Goal: Task Accomplishment & Management: Use online tool/utility

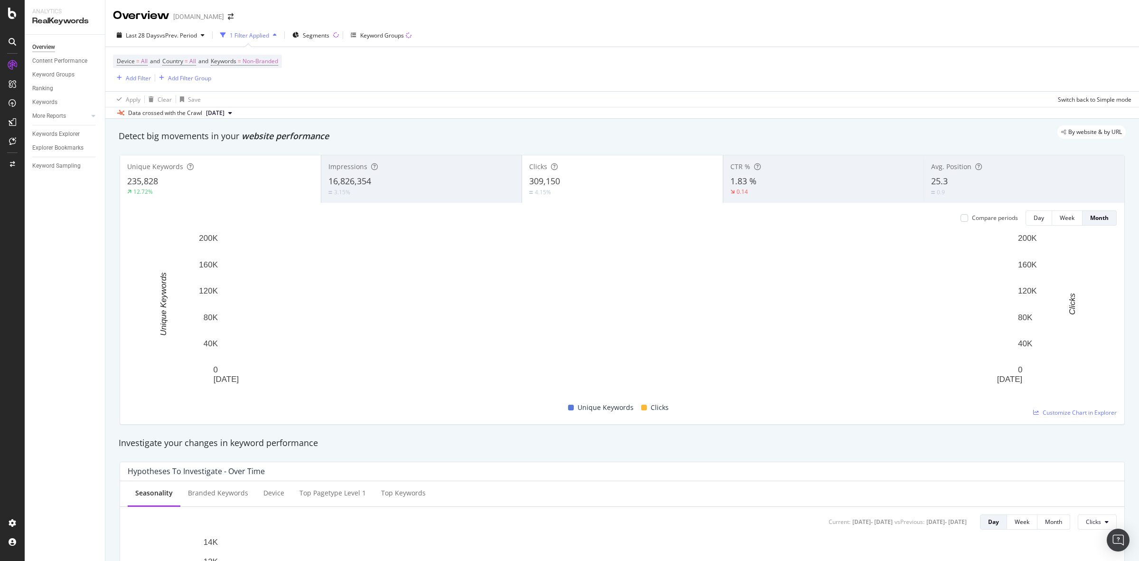
scroll to position [653, 0]
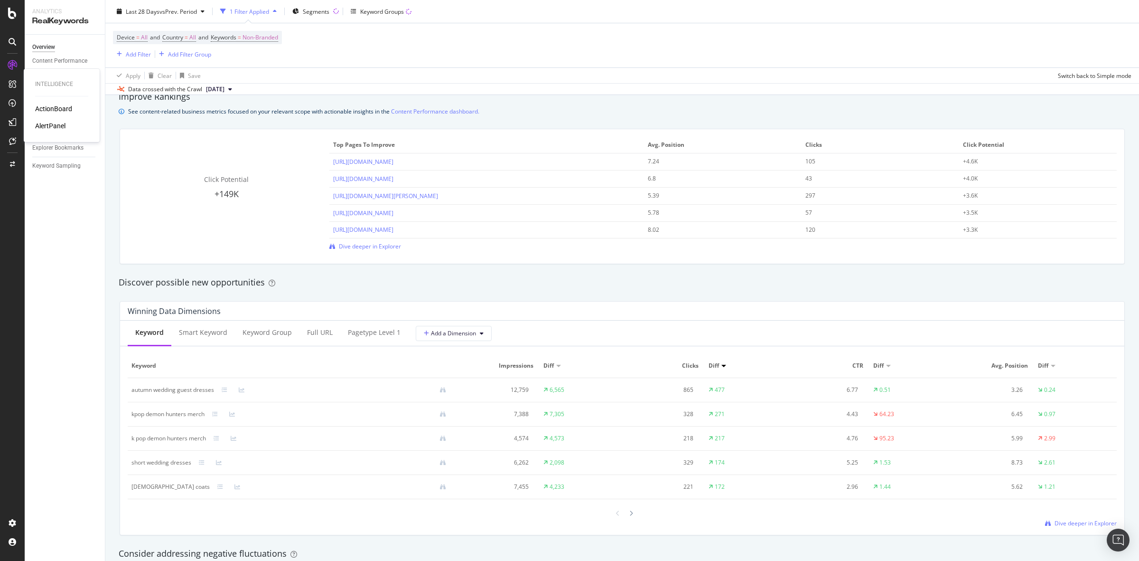
click at [50, 110] on div "ActionBoard" at bounding box center [53, 108] width 37 height 9
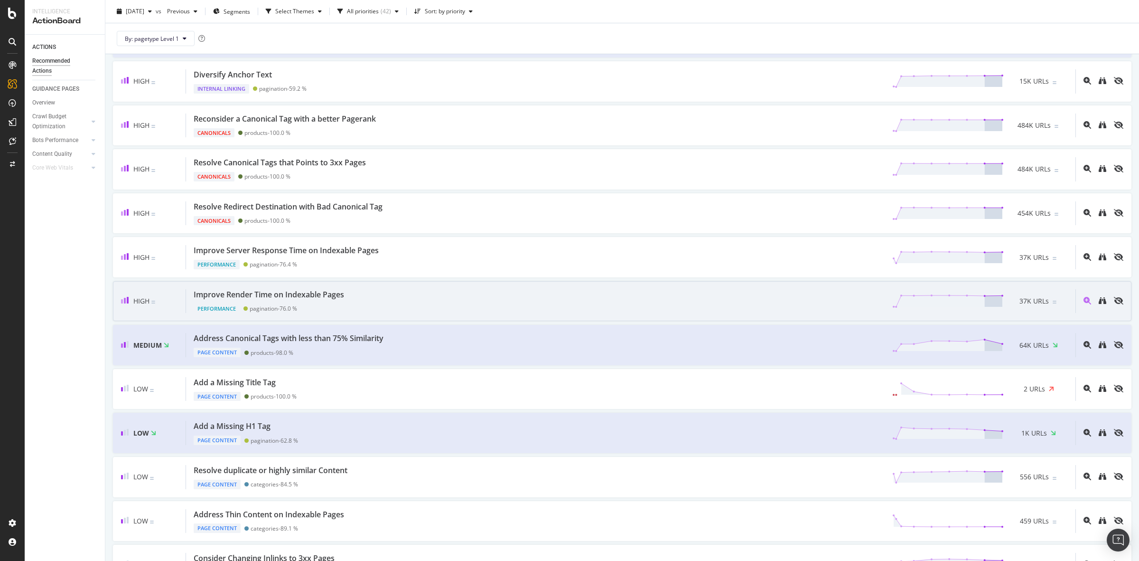
scroll to position [593, 0]
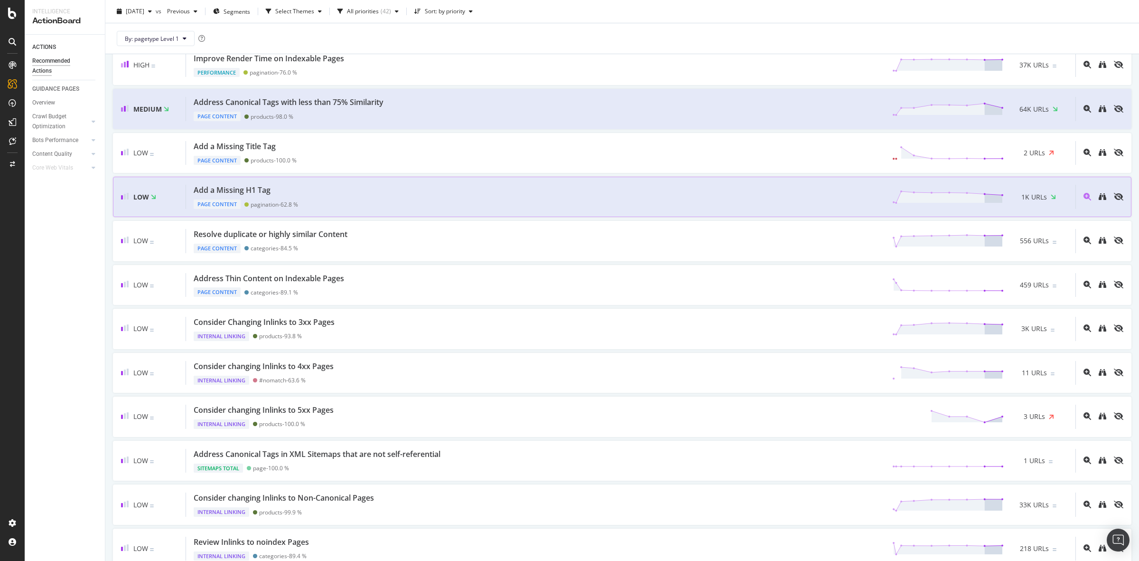
click at [341, 200] on div "Add a Missing H1 Tag Page Content pagination - 62.8 % 1K URLs" at bounding box center [630, 197] width 889 height 24
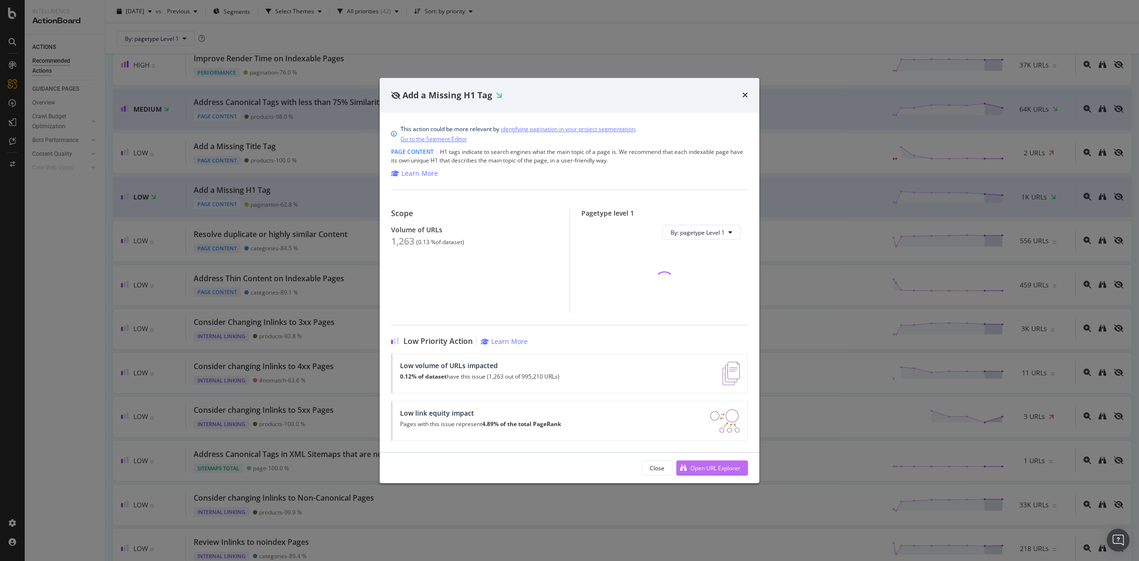
click at [719, 472] on div "Open URL Explorer" at bounding box center [708, 467] width 64 height 14
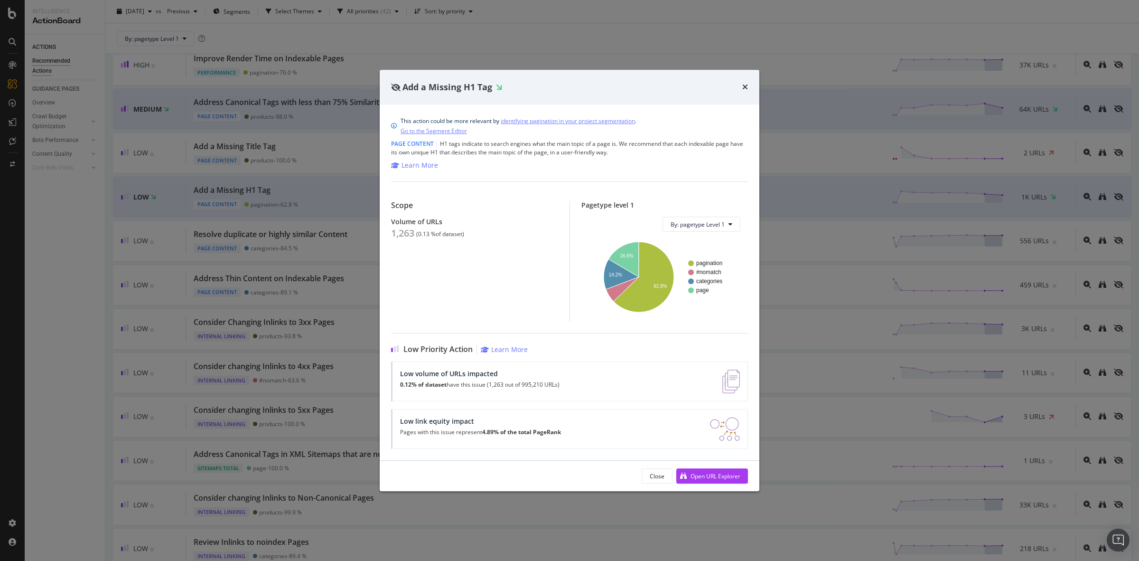
click at [741, 87] on div "Add a Missing H1 Tag" at bounding box center [569, 87] width 357 height 12
click at [745, 83] on icon "times" at bounding box center [745, 87] width 6 height 8
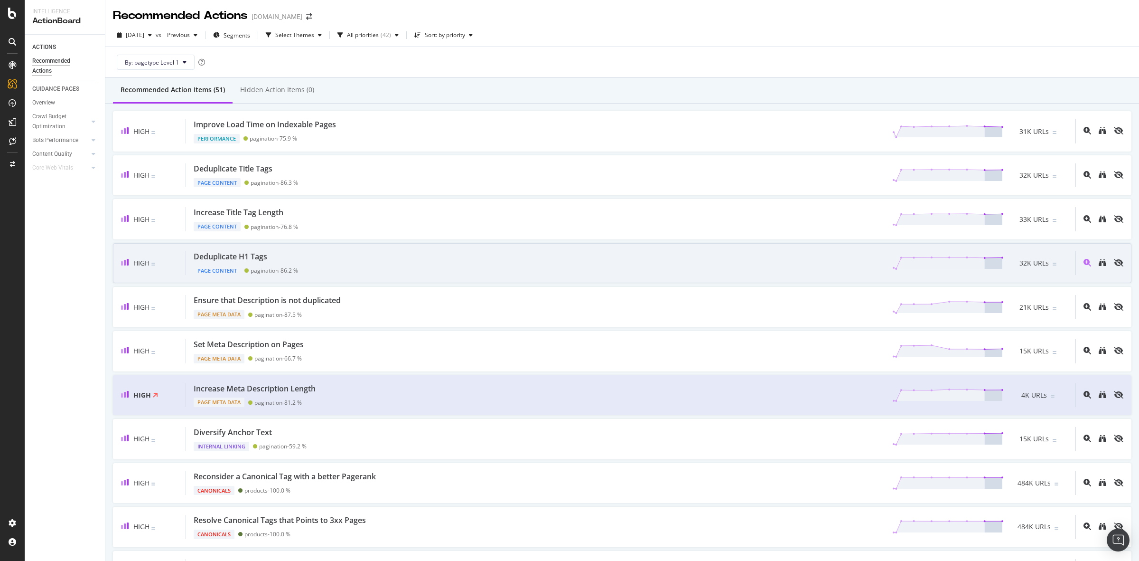
click at [415, 254] on div "Deduplicate H1 Tags Page Content pagination - 86.2 % 32K URLs" at bounding box center [630, 263] width 889 height 24
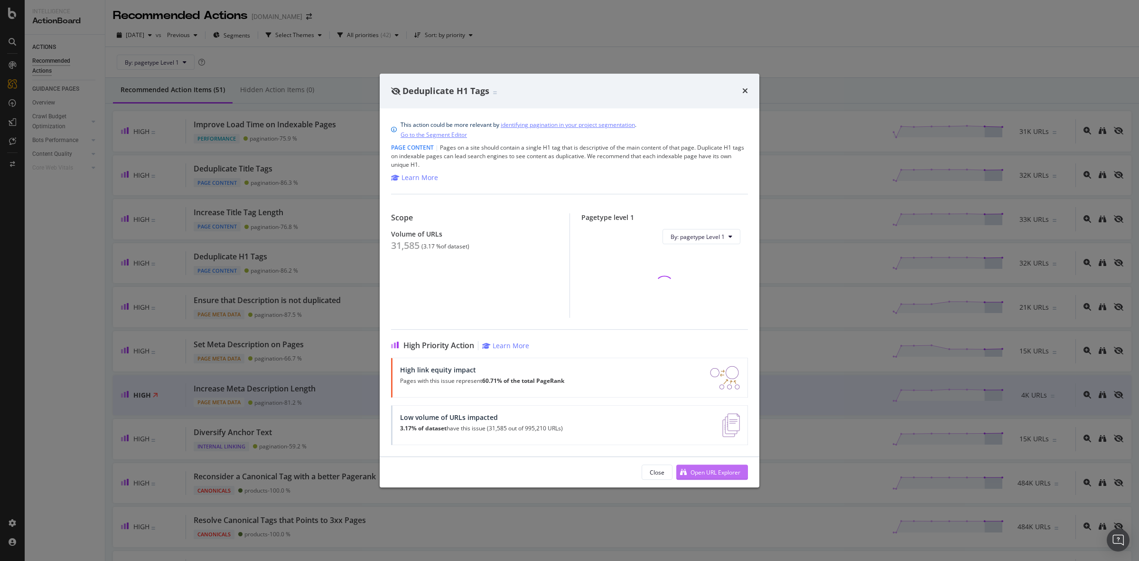
click at [699, 473] on div "Open URL Explorer" at bounding box center [716, 472] width 50 height 8
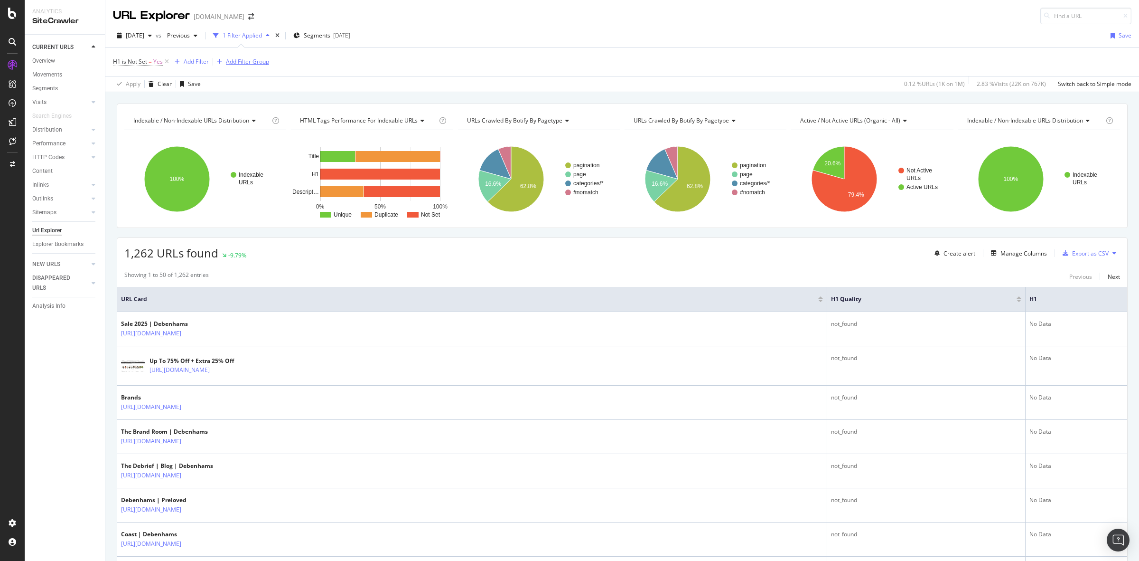
click at [253, 64] on div "Add Filter Group" at bounding box center [247, 61] width 43 height 8
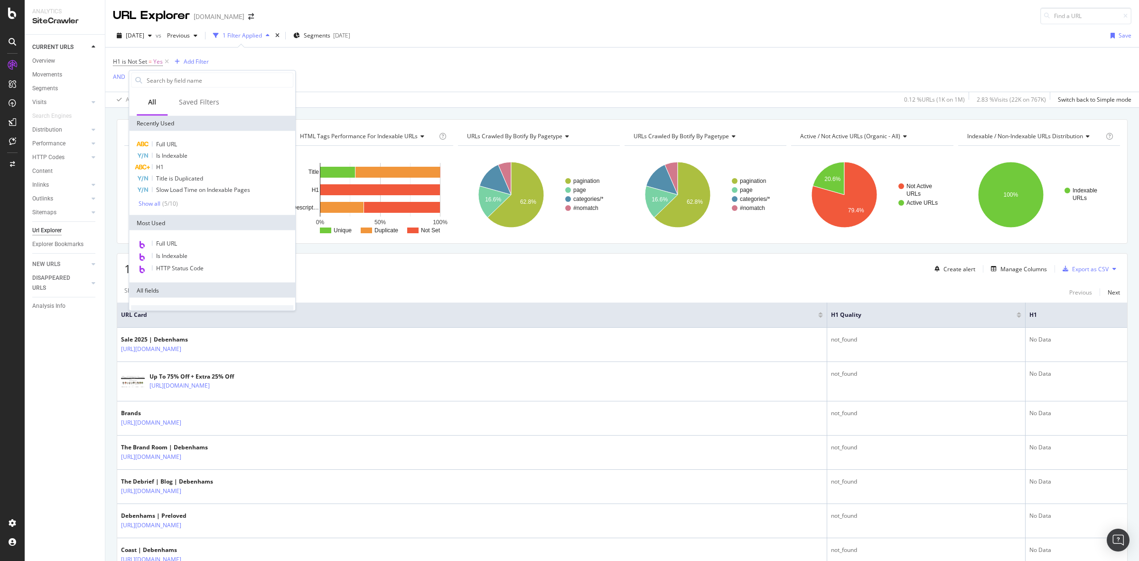
click at [381, 81] on div "H1 is Not Set = Yes Add Filter AND Add Filter Apply Clear Save 0.12 % URLs ( 1K…" at bounding box center [622, 77] width 1018 height 60
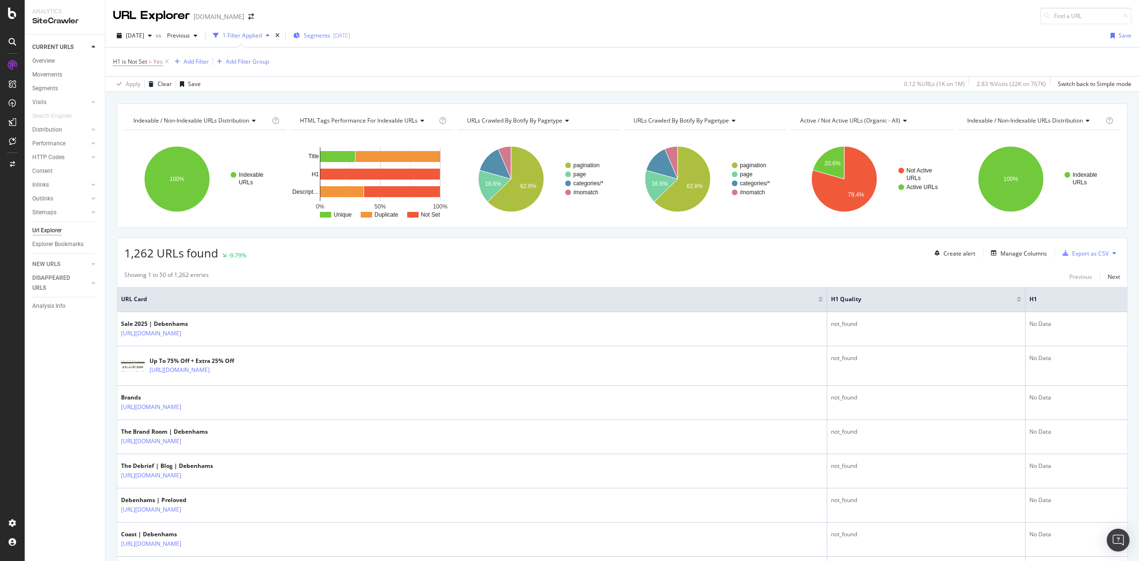
click at [330, 31] on span "Segments" at bounding box center [317, 35] width 27 height 8
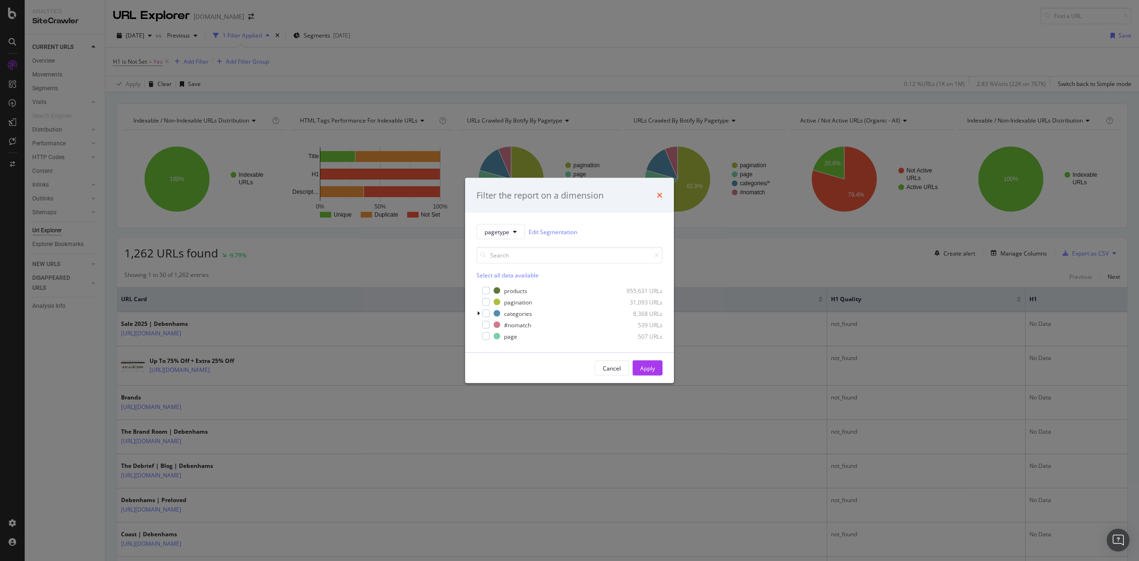
click at [658, 194] on icon "times" at bounding box center [660, 195] width 6 height 8
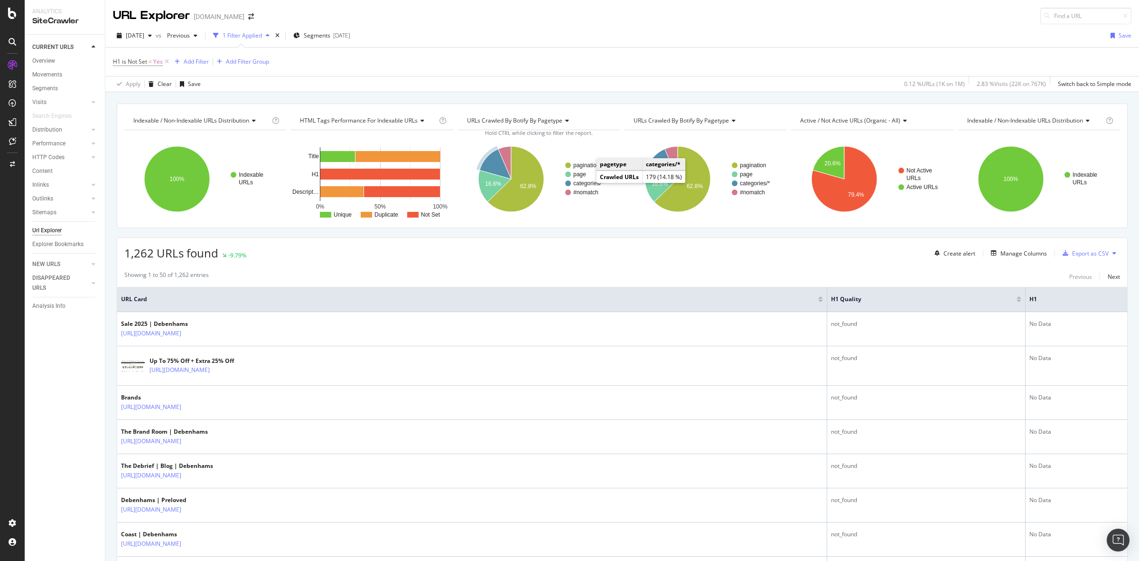
click at [587, 183] on text "categories/*" at bounding box center [588, 183] width 30 height 7
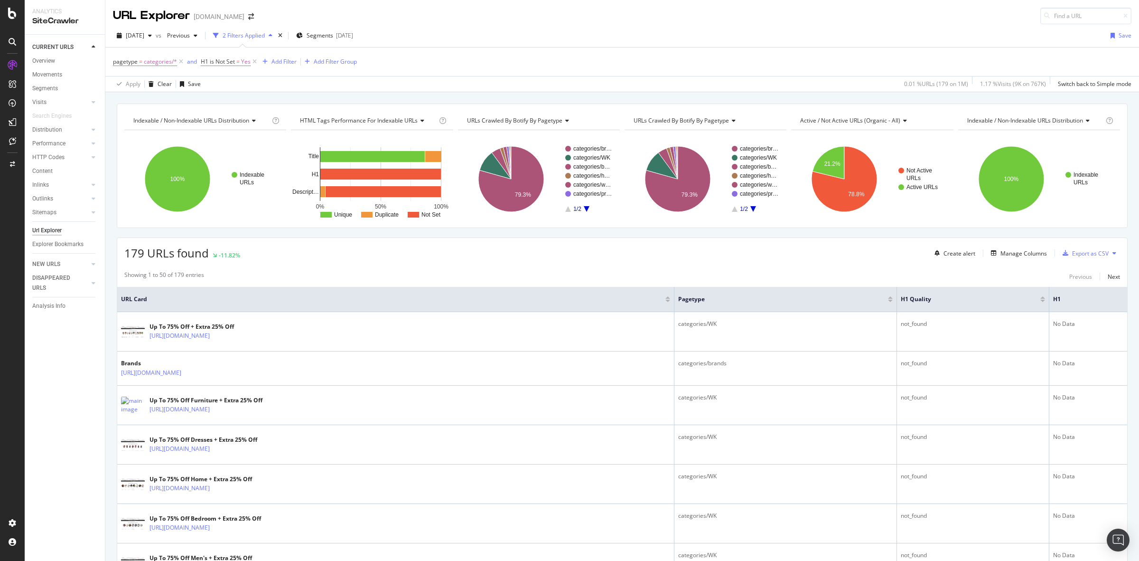
click at [544, 86] on div "Apply Clear Save 0.01 % URLs ( 179 on 1M ) 1.17 % Visits ( 9K on 767K ) Switch …" at bounding box center [622, 84] width 1034 height 16
click at [545, 86] on div "Apply Clear Save 0.01 % URLs ( 179 on 1M ) 1.17 % Visits ( 9K on 767K ) Switch …" at bounding box center [622, 84] width 1034 height 16
click at [115, 101] on div "Indexable / Non-Indexable URLs distribution Chart (by Value) Table Expand Expor…" at bounding box center [622, 103] width 1034 height 23
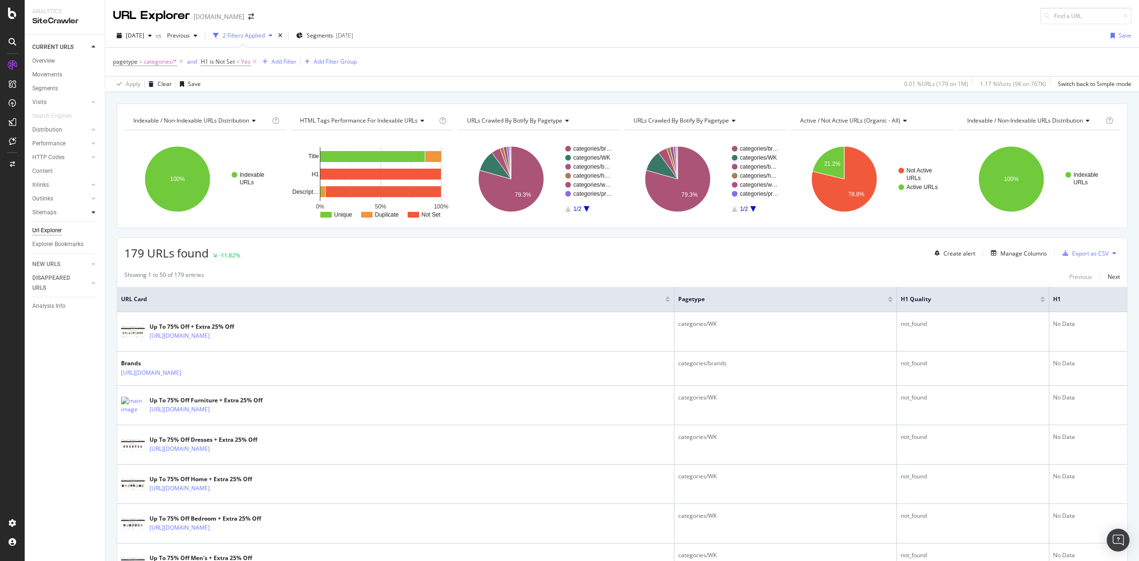
click at [93, 210] on icon at bounding box center [94, 212] width 4 height 6
click at [95, 197] on div at bounding box center [93, 198] width 9 height 9
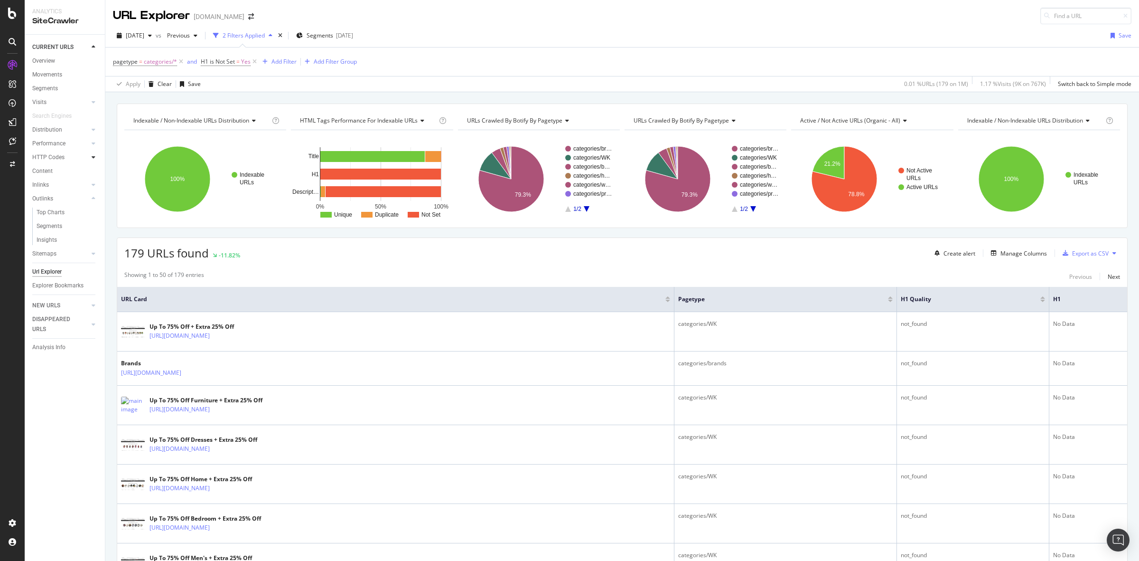
click at [93, 158] on icon at bounding box center [94, 157] width 4 height 6
click at [92, 145] on icon at bounding box center [94, 143] width 4 height 6
click at [93, 132] on icon at bounding box center [94, 130] width 4 height 6
click at [109, 96] on div "Indexable / Non-Indexable URLs distribution Chart (by Value) Table Expand Expor…" at bounding box center [622, 103] width 1034 height 23
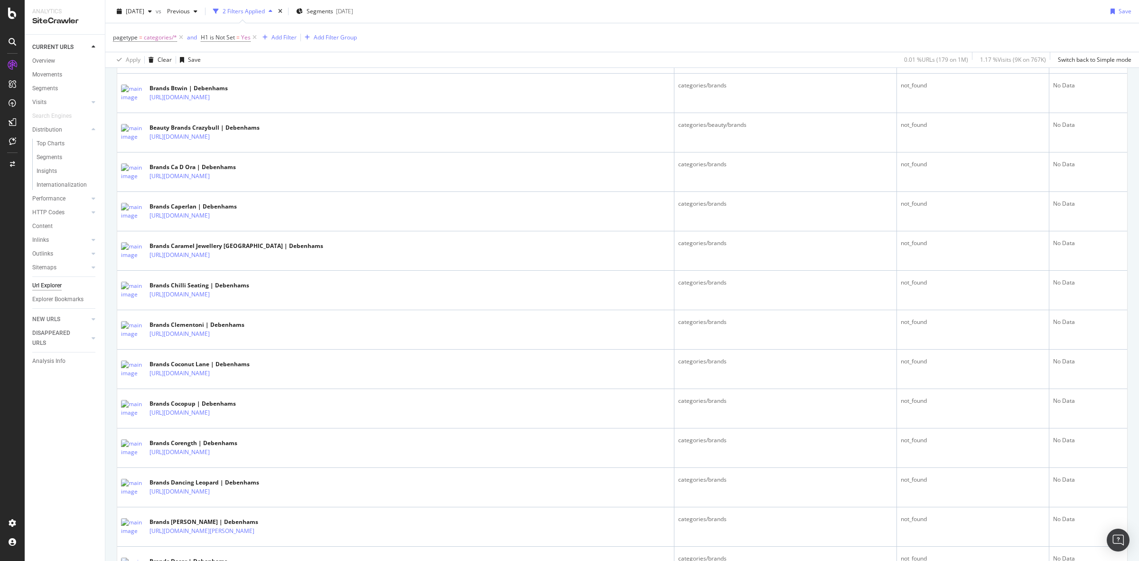
scroll to position [1766, 0]
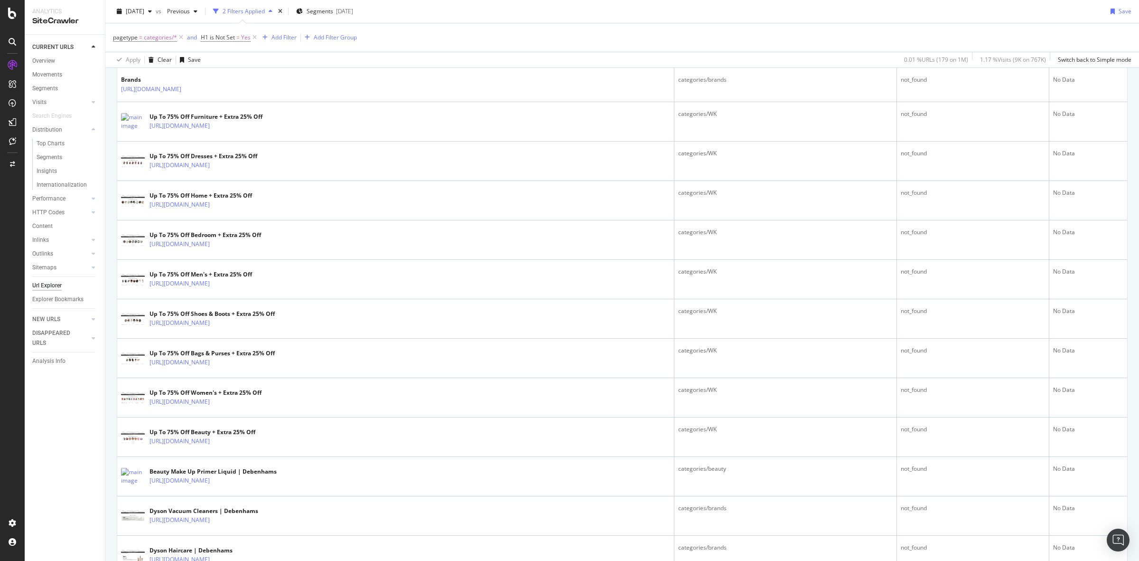
scroll to position [0, 0]
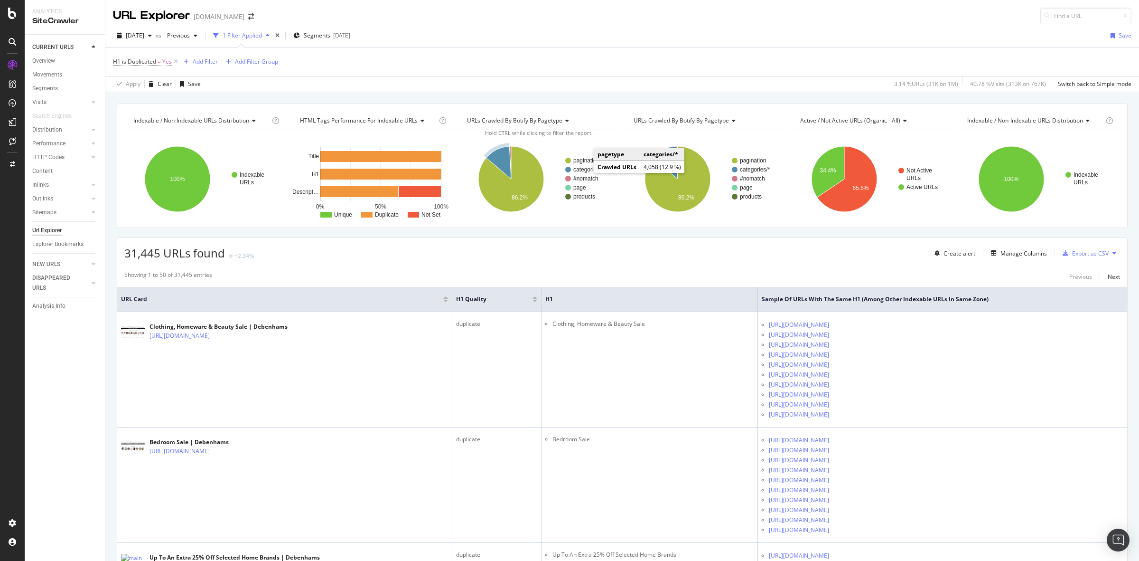
click at [583, 171] on text "categories/*" at bounding box center [588, 169] width 30 height 7
click at [589, 170] on text "categories/*" at bounding box center [587, 169] width 30 height 7
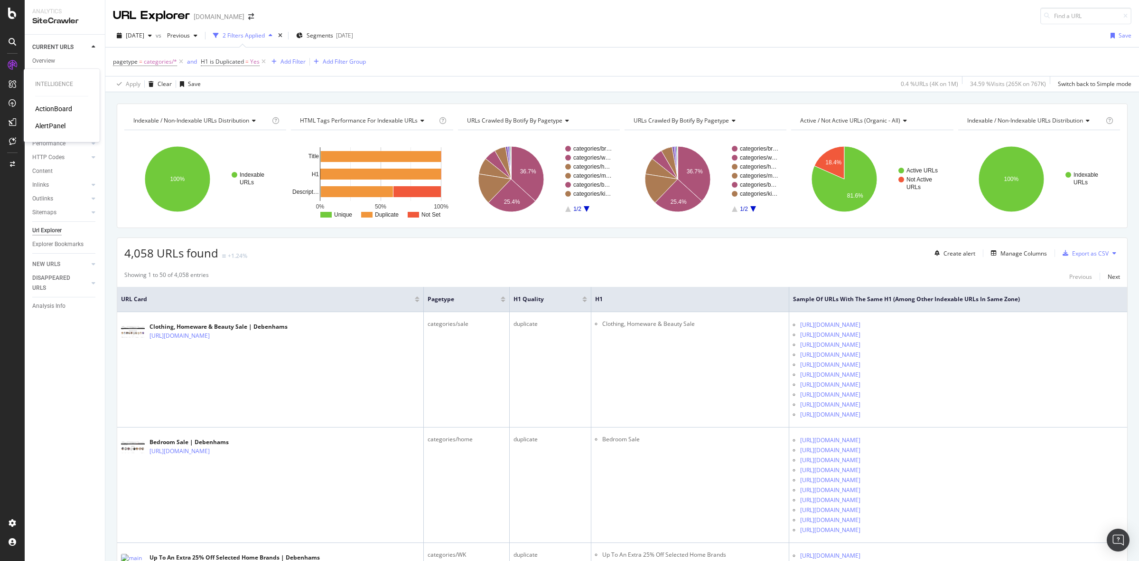
click at [48, 124] on div "AlertPanel" at bounding box center [50, 125] width 30 height 9
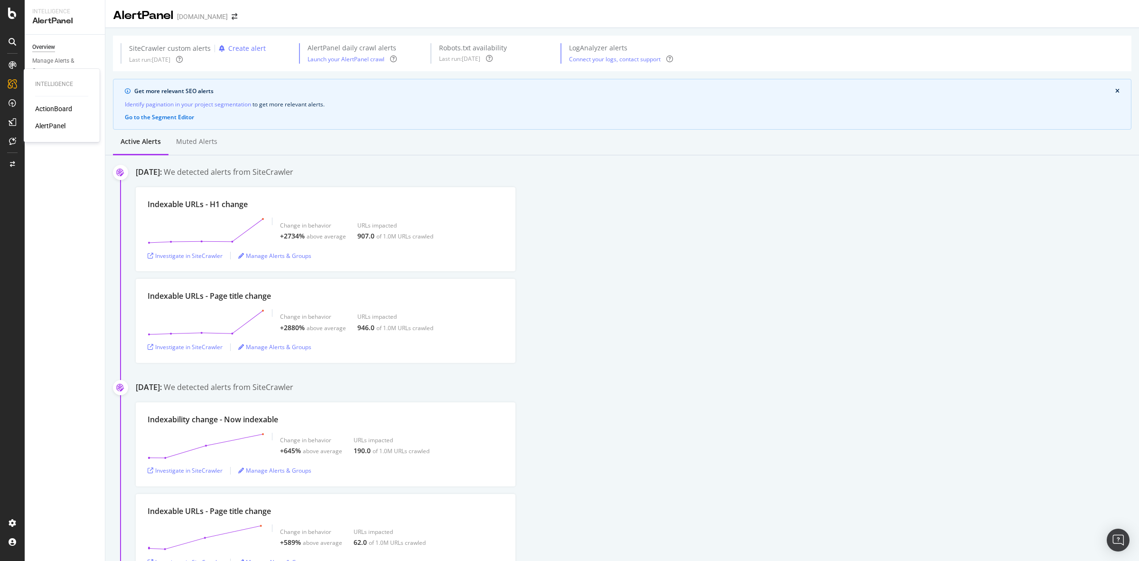
click at [49, 107] on div "ActionBoard" at bounding box center [53, 108] width 37 height 9
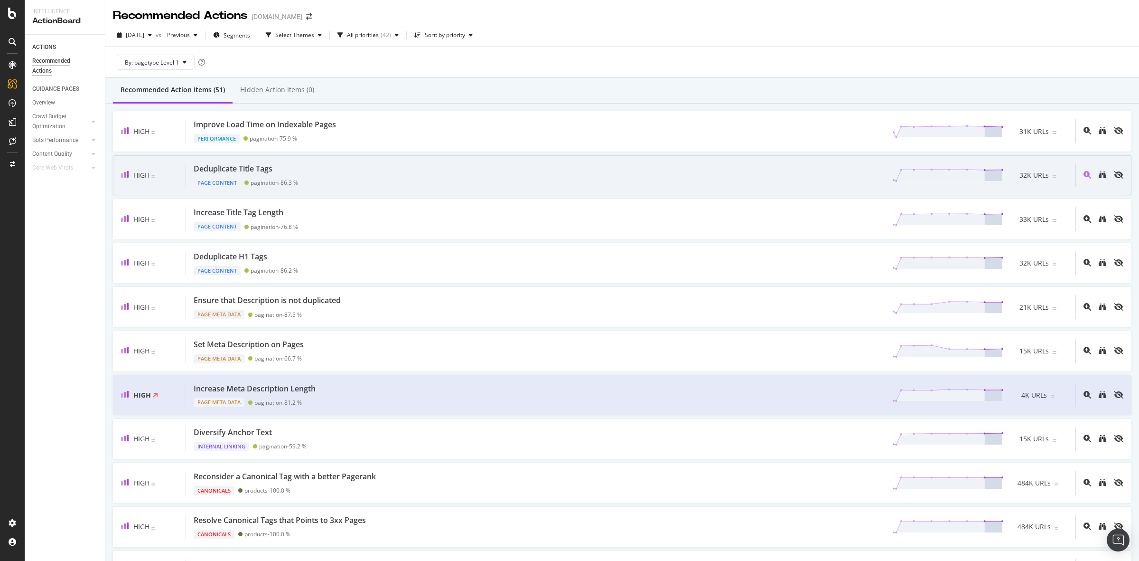
click at [447, 178] on div "Deduplicate Title Tags Page Content pagination - 86.3 % 32K URLs" at bounding box center [630, 175] width 889 height 24
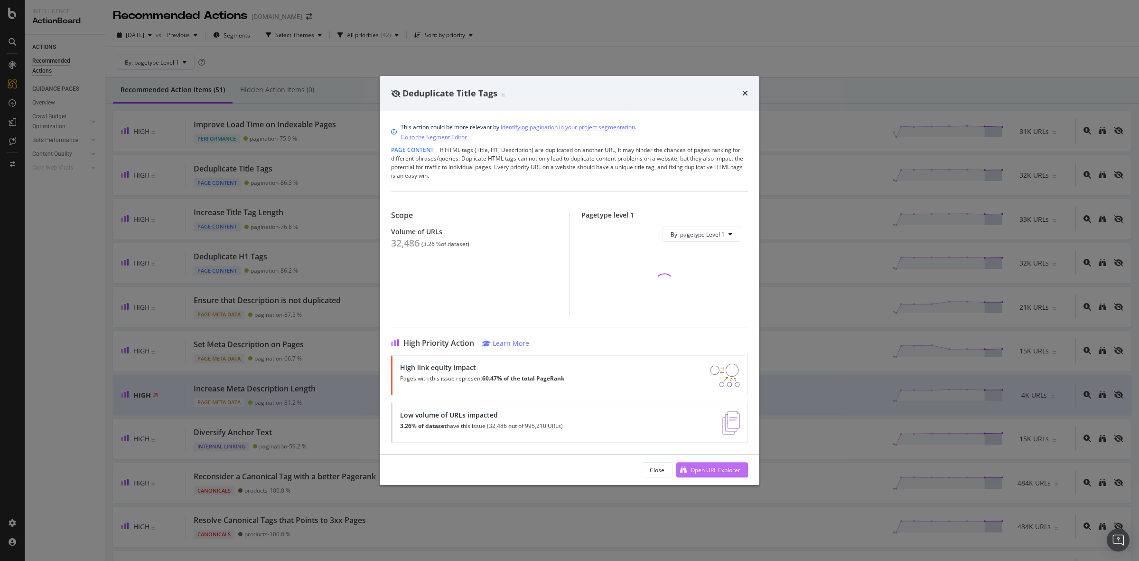
click at [720, 466] on div "Open URL Explorer" at bounding box center [716, 470] width 50 height 8
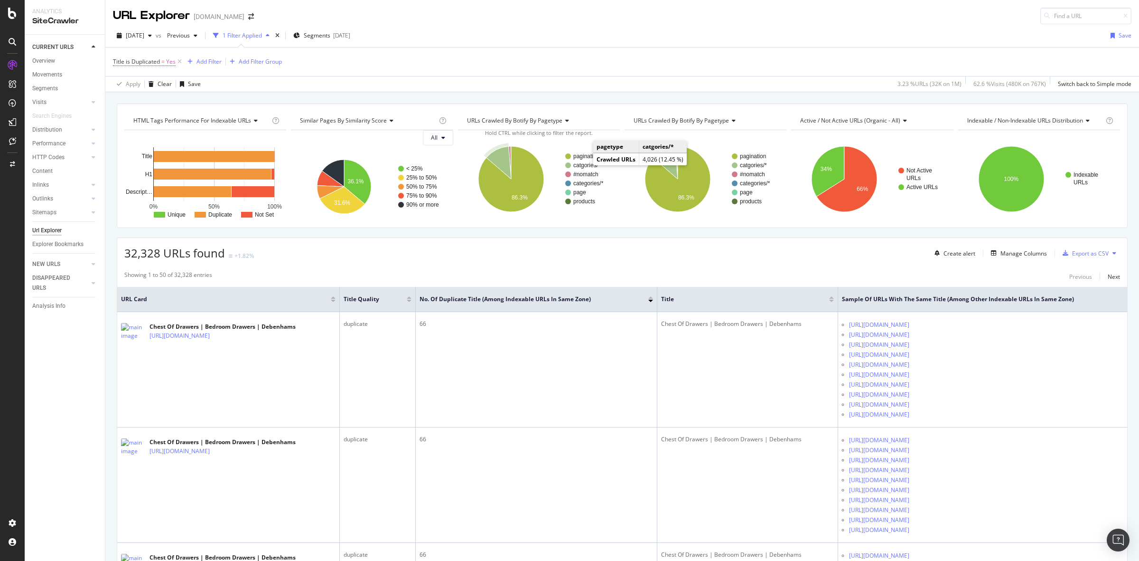
click at [582, 164] on text "catgories/*" at bounding box center [586, 165] width 27 height 7
click at [580, 165] on text "catgories/*" at bounding box center [585, 165] width 27 height 7
click at [219, 64] on div "Add Filter" at bounding box center [208, 61] width 25 height 8
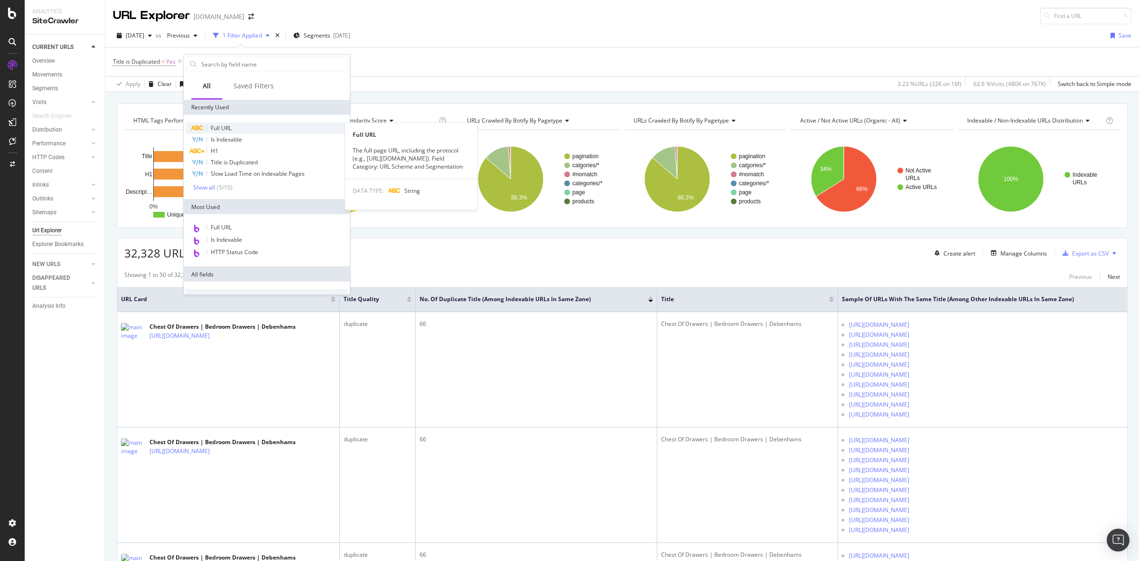
click at [252, 130] on div "Full URL" at bounding box center [267, 127] width 162 height 11
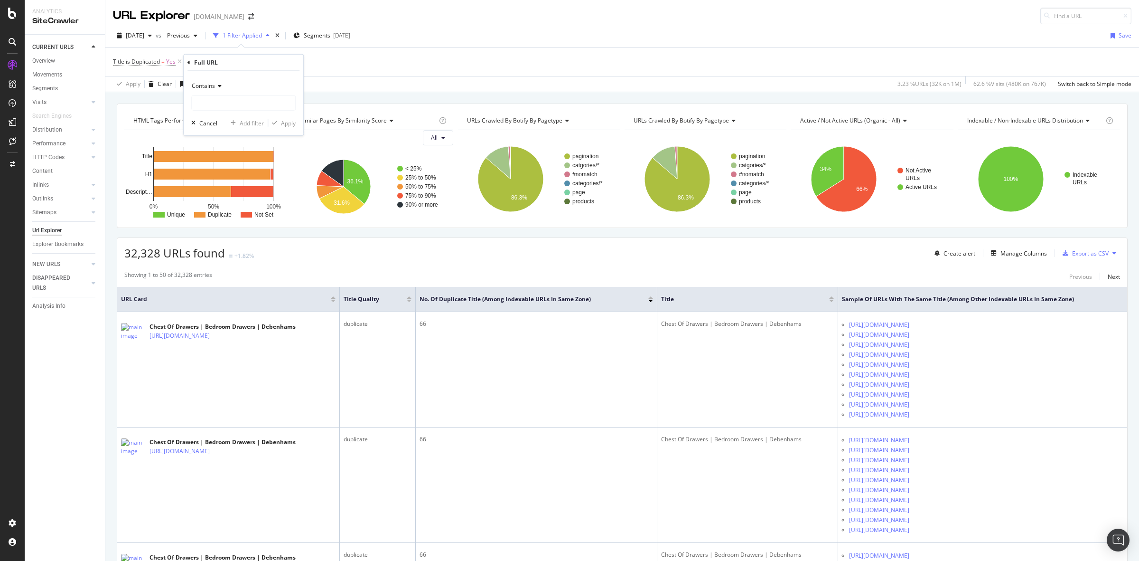
click at [220, 80] on div "Contains" at bounding box center [243, 85] width 104 height 15
click at [242, 190] on div "Doesn't contain" at bounding box center [245, 192] width 102 height 12
click at [238, 102] on input "text" at bounding box center [243, 102] width 103 height 15
type input "="
click at [291, 123] on div "Apply" at bounding box center [288, 123] width 15 height 8
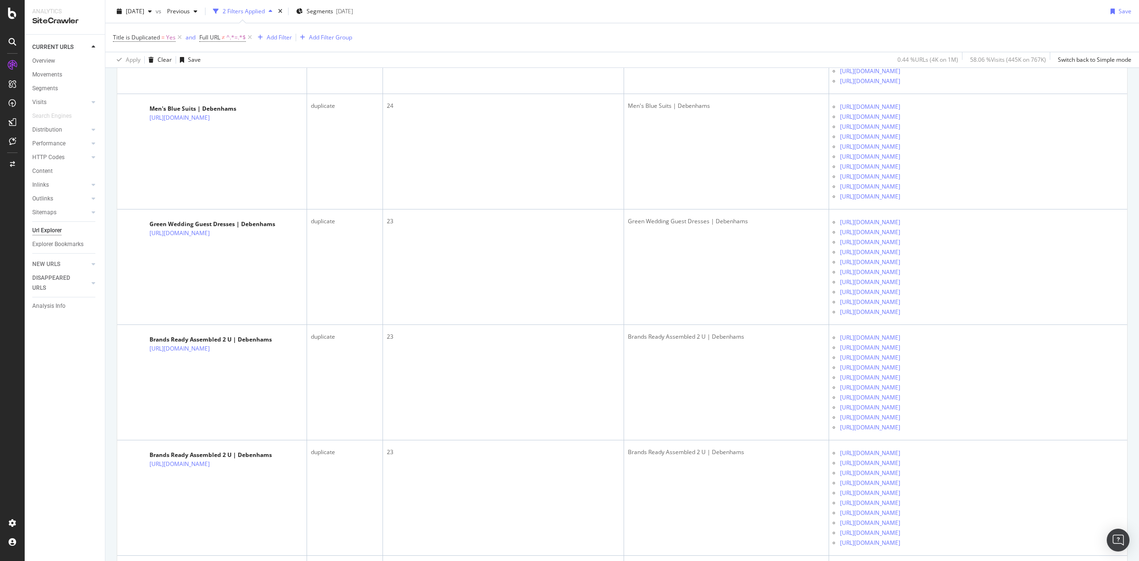
scroll to position [1542, 0]
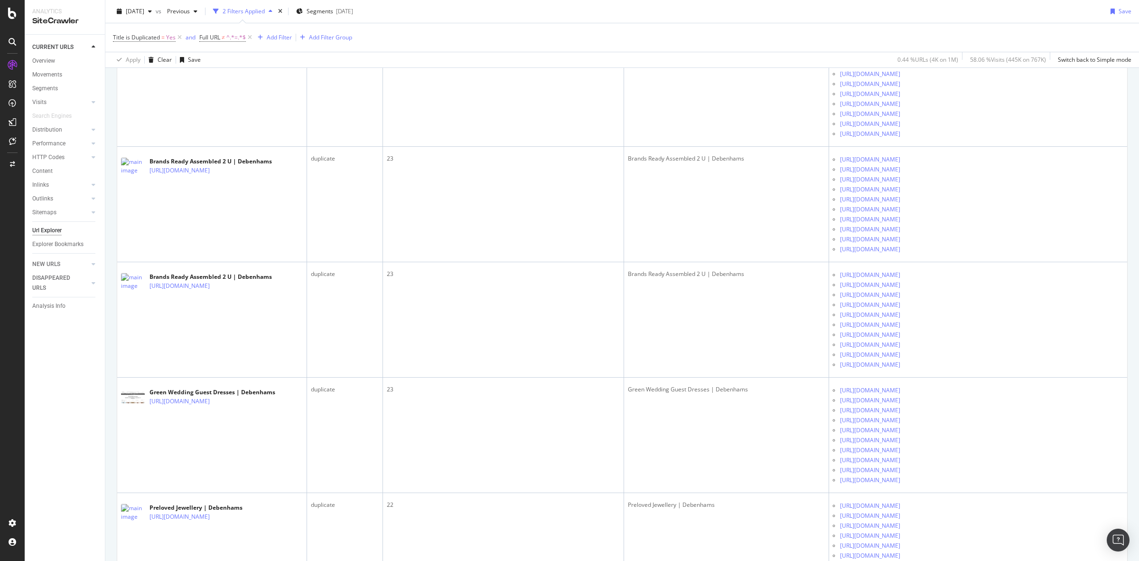
scroll to position [1720, 0]
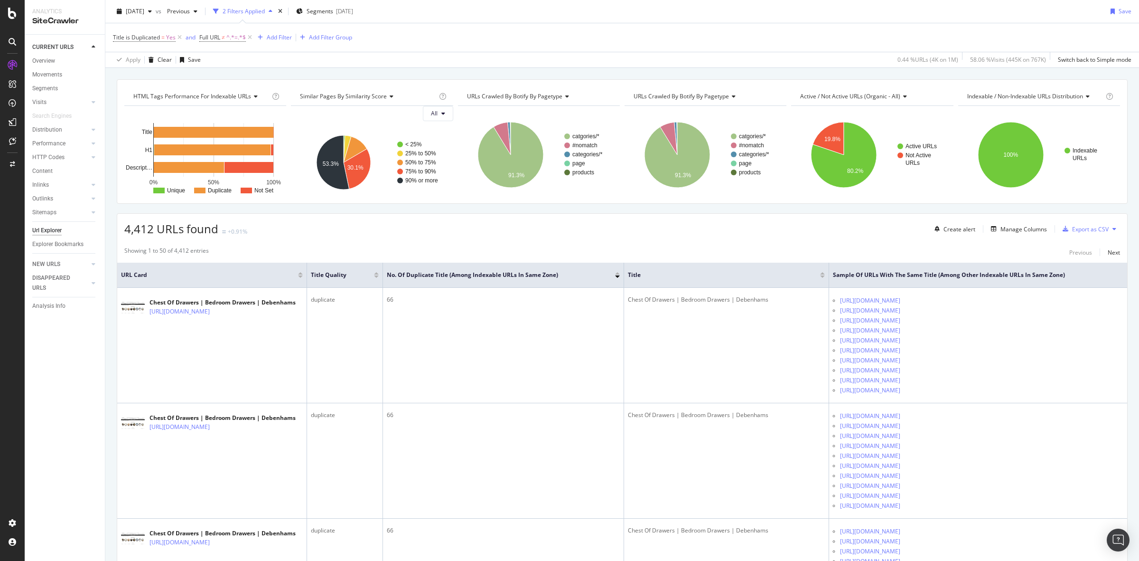
scroll to position [0, 0]
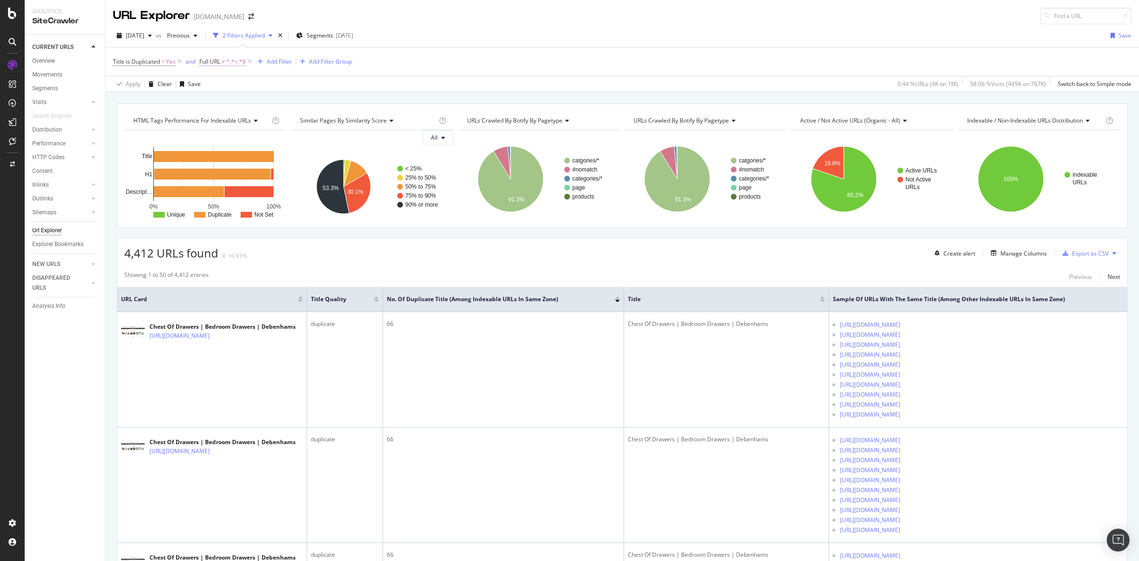
click at [228, 58] on span "^.*=.*$" at bounding box center [235, 61] width 19 height 13
click at [266, 122] on div "Add filter" at bounding box center [268, 121] width 24 height 8
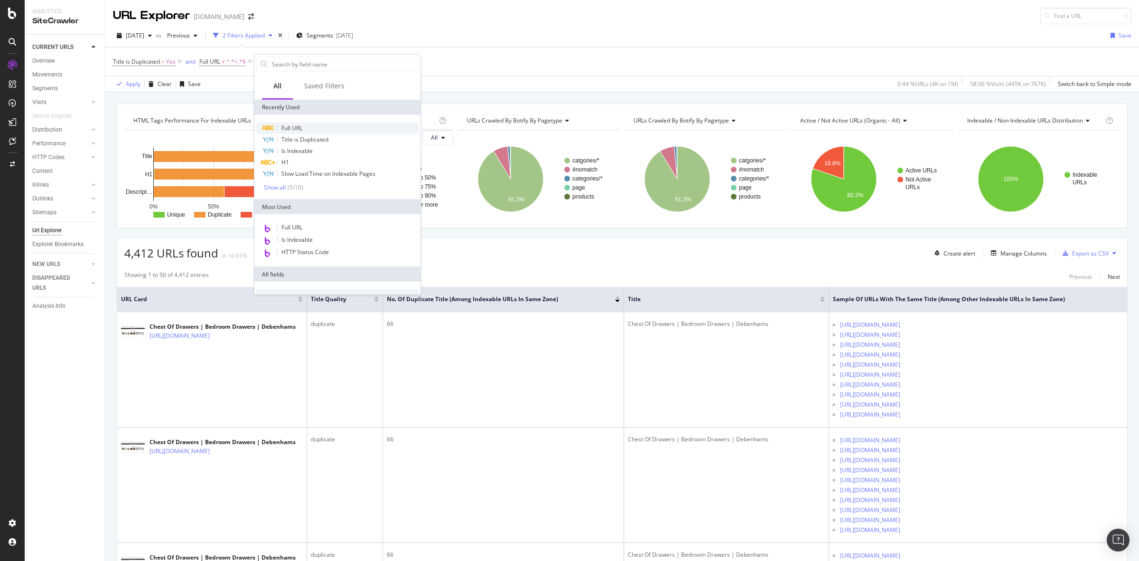
click at [312, 124] on div "Full URL" at bounding box center [337, 127] width 162 height 11
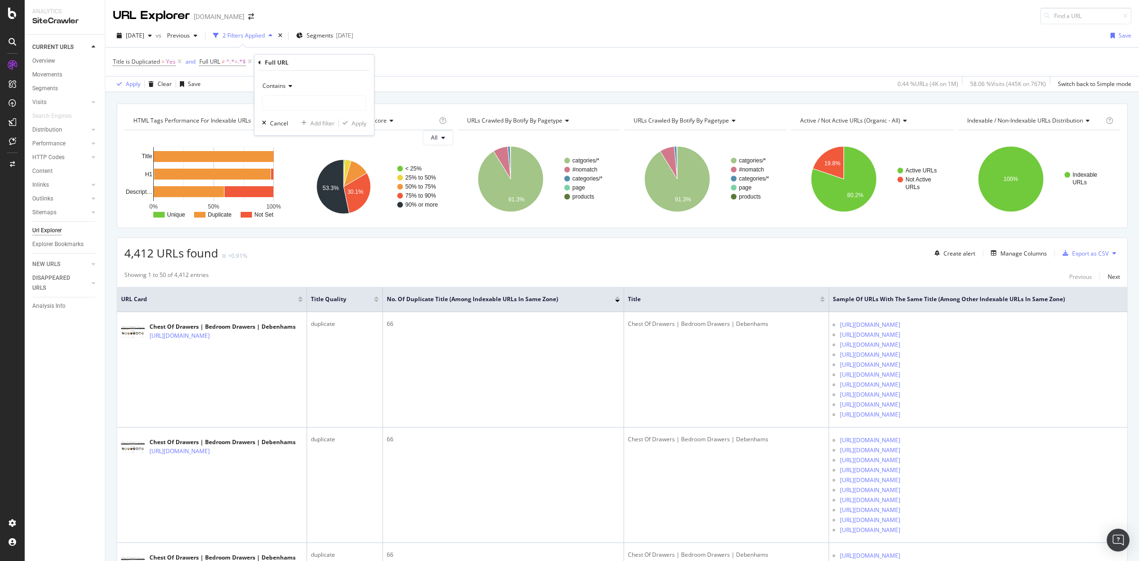
click at [288, 86] on icon at bounding box center [289, 86] width 7 height 6
click at [316, 190] on div "Doesn't contain" at bounding box center [315, 192] width 102 height 12
click at [318, 109] on input "text" at bounding box center [313, 102] width 103 height 15
type input "Facet"
click at [361, 125] on div "Apply" at bounding box center [359, 123] width 15 height 8
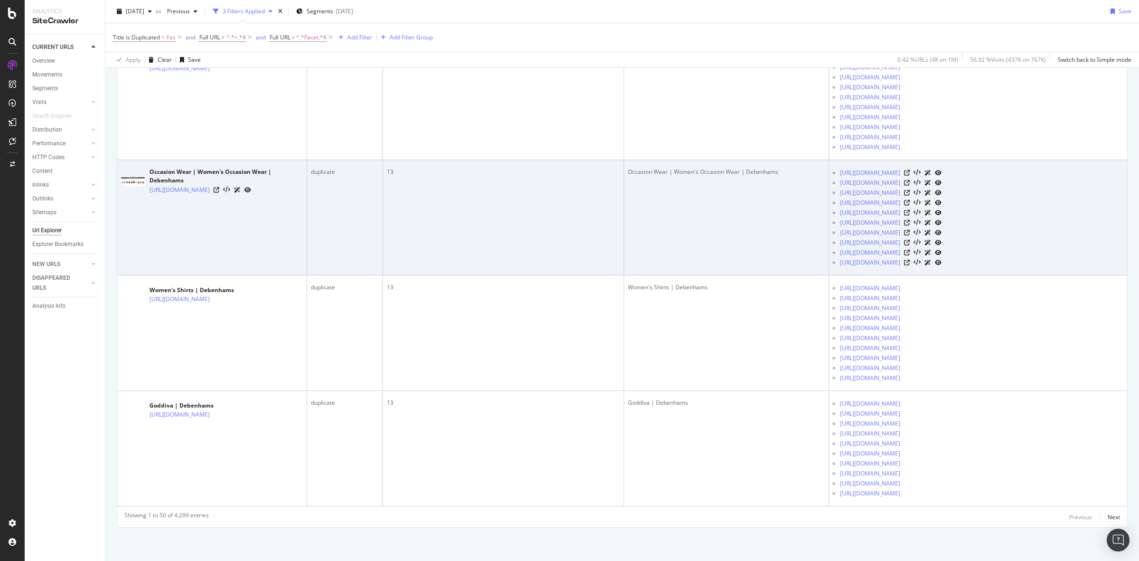
scroll to position [6254, 0]
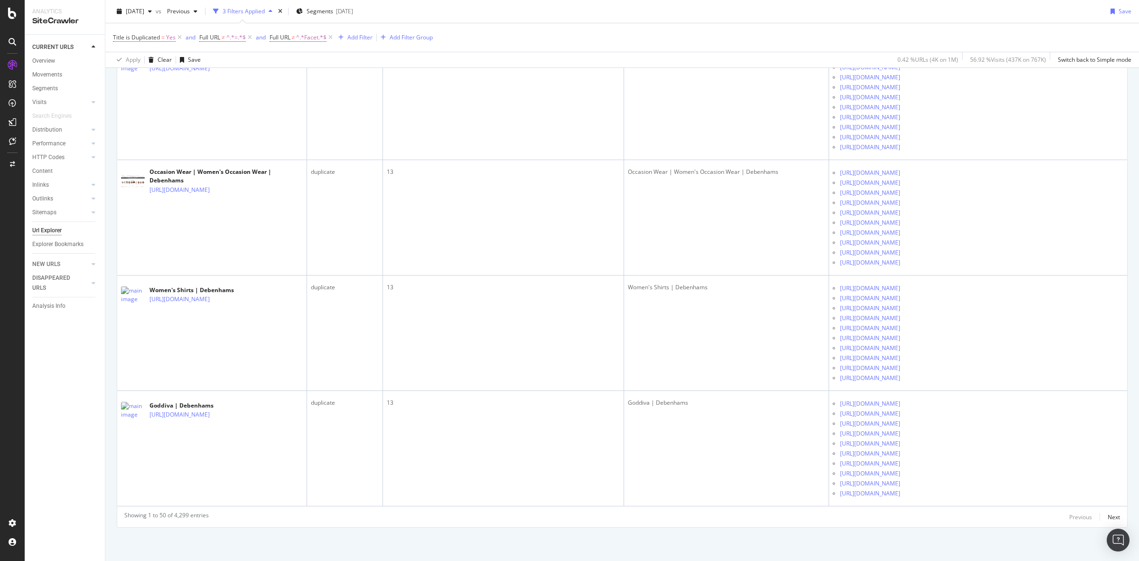
click at [1097, 514] on div "Previous Next" at bounding box center [1094, 516] width 51 height 11
click at [1108, 515] on div "Next" at bounding box center [1114, 517] width 12 height 8
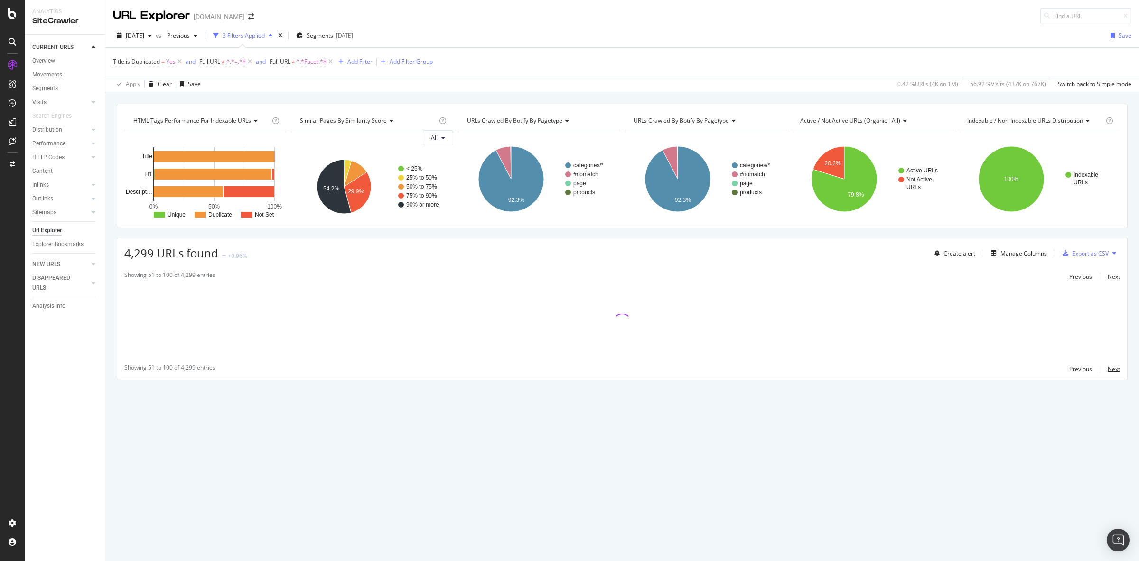
scroll to position [0, 0]
click at [589, 164] on text "categories/*" at bounding box center [588, 165] width 30 height 7
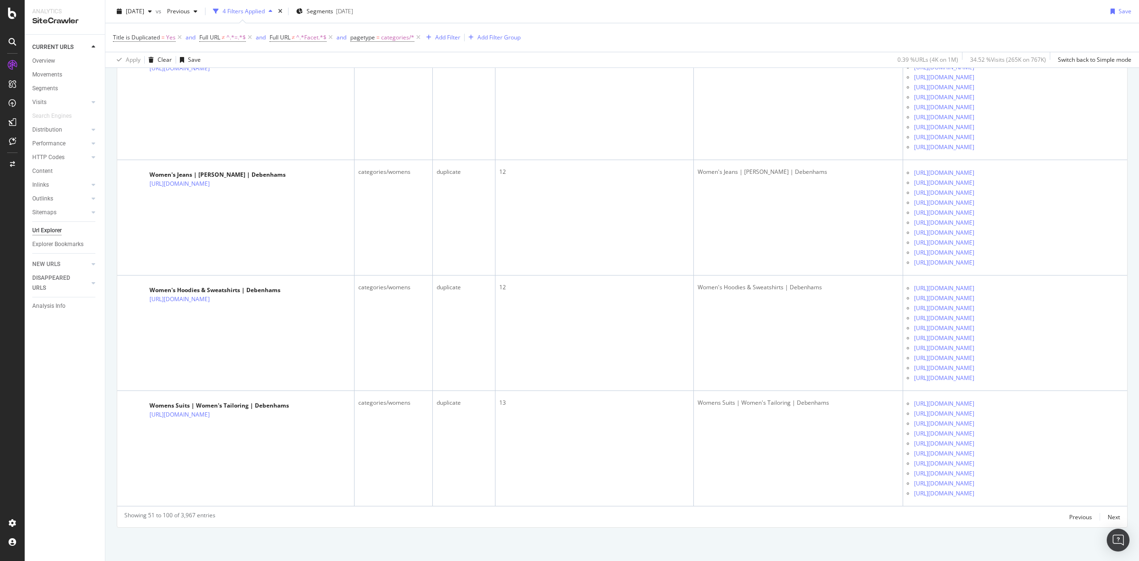
scroll to position [6988, 0]
click at [1108, 516] on div "Next" at bounding box center [1114, 517] width 12 height 8
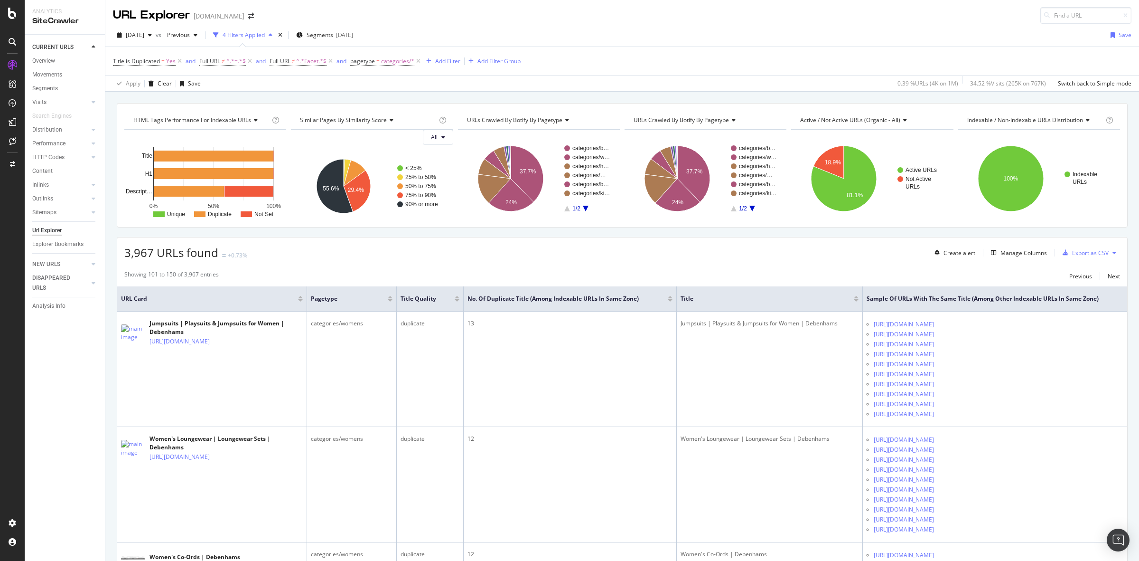
scroll to position [0, 0]
click at [57, 105] on div "ActionBoard" at bounding box center [53, 108] width 37 height 9
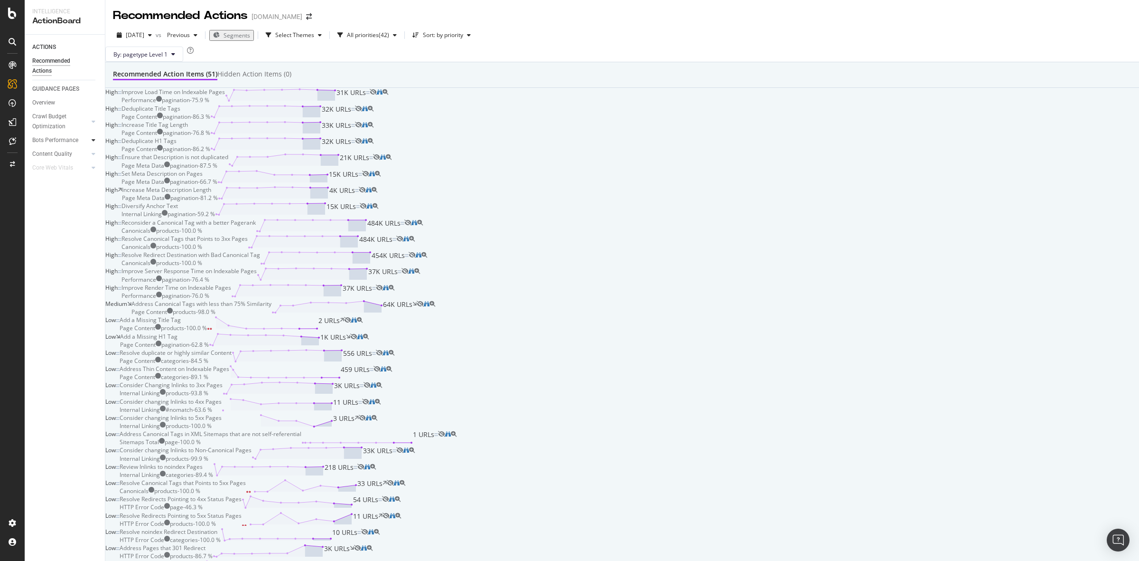
click at [92, 139] on icon at bounding box center [94, 140] width 4 height 6
drag, startPoint x: 63, startPoint y: 155, endPoint x: 63, endPoint y: 136, distance: 19.5
click at [63, 155] on div "Bot Discovery Time" at bounding box center [61, 154] width 49 height 10
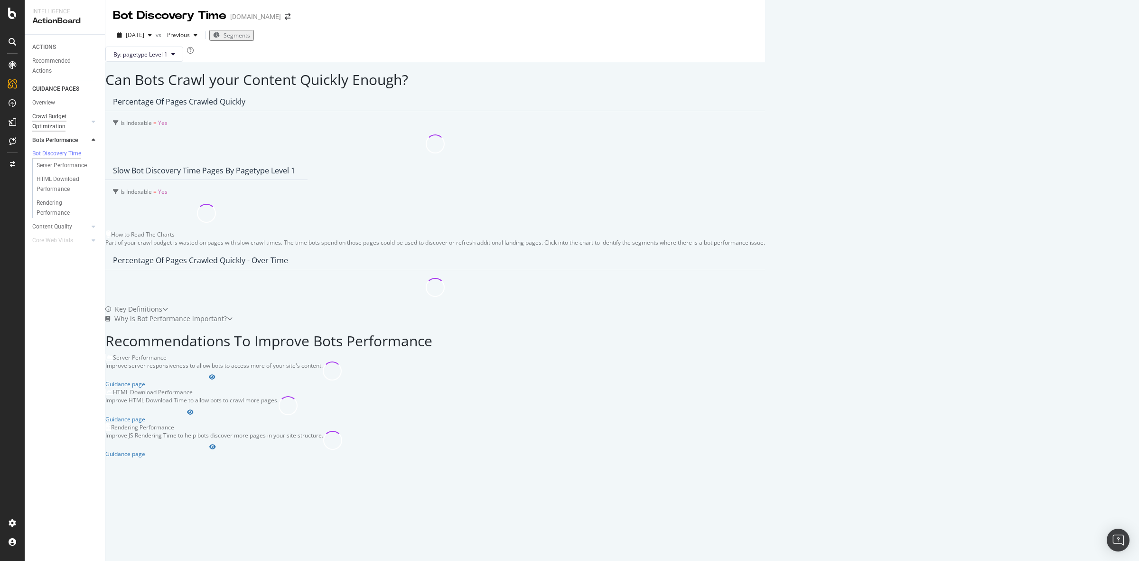
click at [55, 121] on div "Crawl Budget Optimization" at bounding box center [57, 122] width 50 height 20
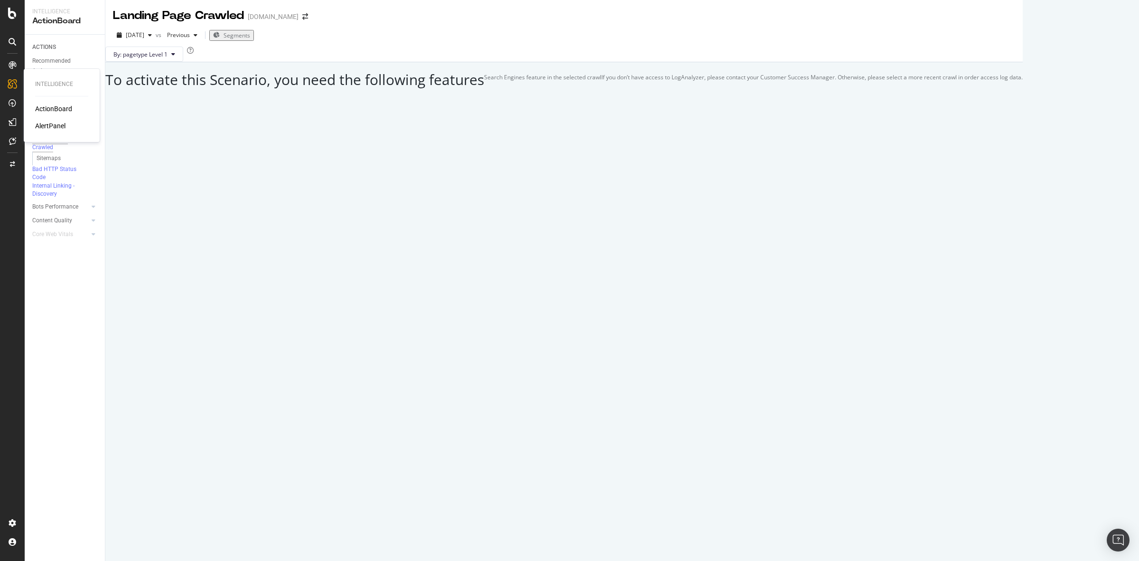
click at [51, 108] on div "ActionBoard" at bounding box center [53, 108] width 37 height 9
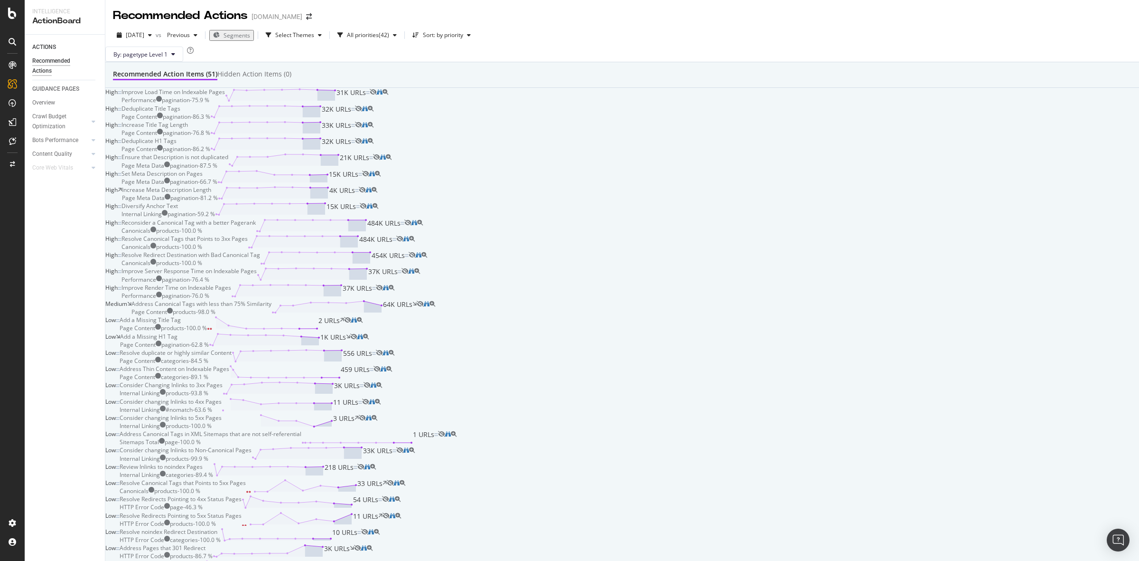
click at [355, 121] on div "Deduplicate Title Tags Page Content pagination - 86.3 % 32K URLs" at bounding box center [238, 112] width 234 height 16
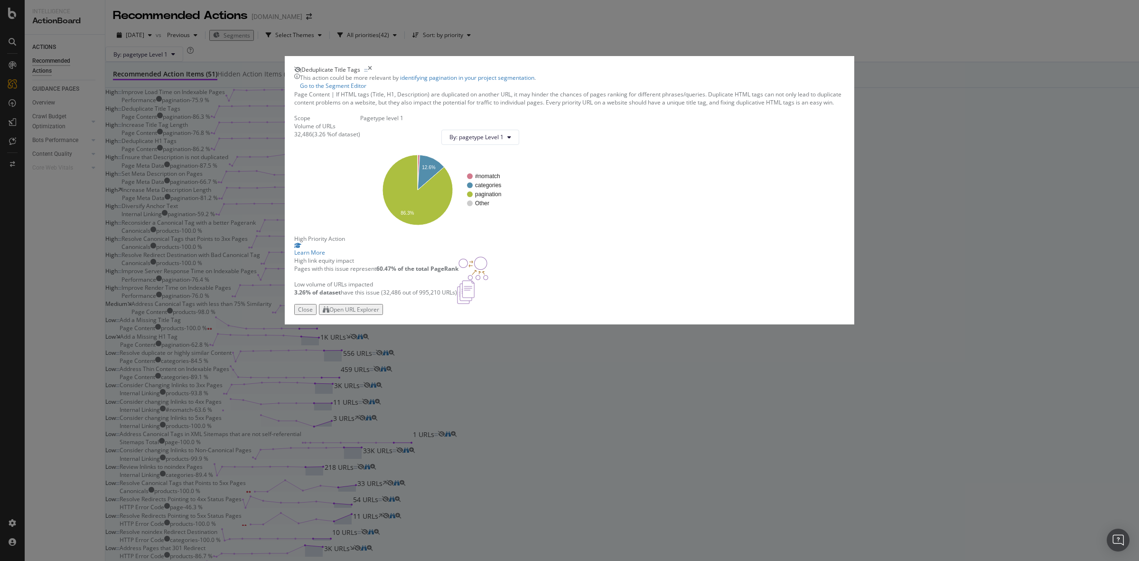
click at [379, 313] on div "Open URL Explorer" at bounding box center [354, 309] width 50 height 8
click at [372, 74] on icon "times" at bounding box center [370, 69] width 4 height 8
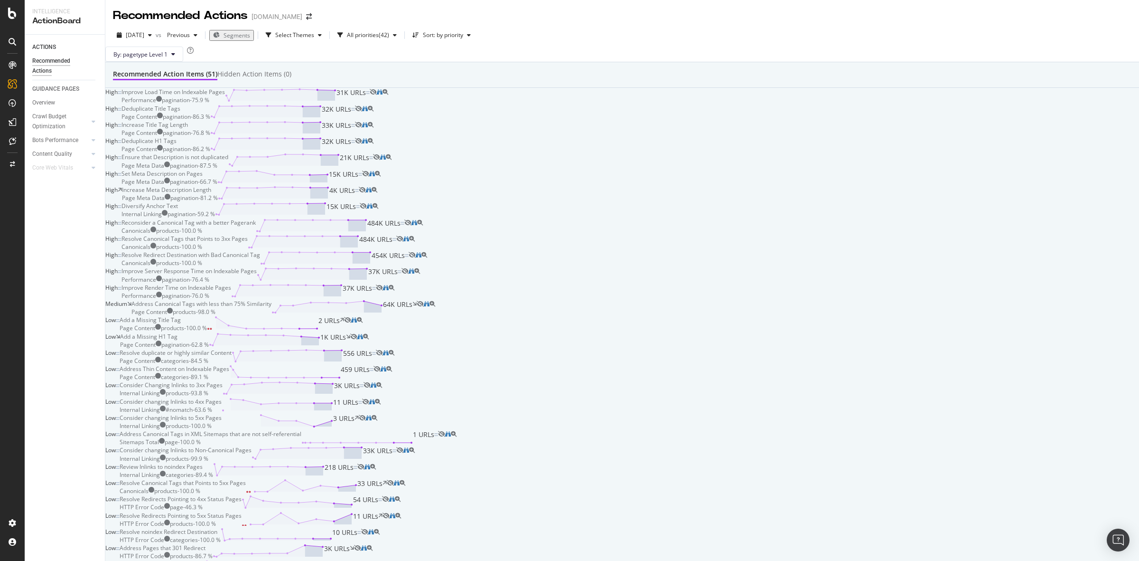
click at [355, 153] on div "Deduplicate H1 Tags Page Content pagination - 86.2 % 32K URLs" at bounding box center [238, 145] width 234 height 16
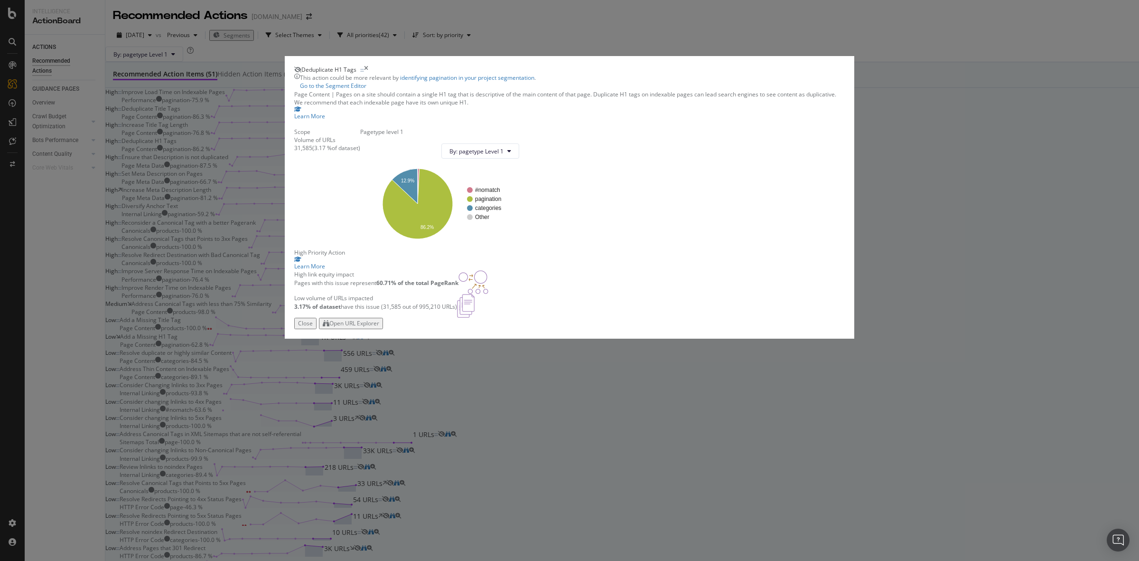
click at [379, 327] on div "Open URL Explorer" at bounding box center [354, 323] width 50 height 8
click at [368, 74] on icon "times" at bounding box center [366, 69] width 4 height 8
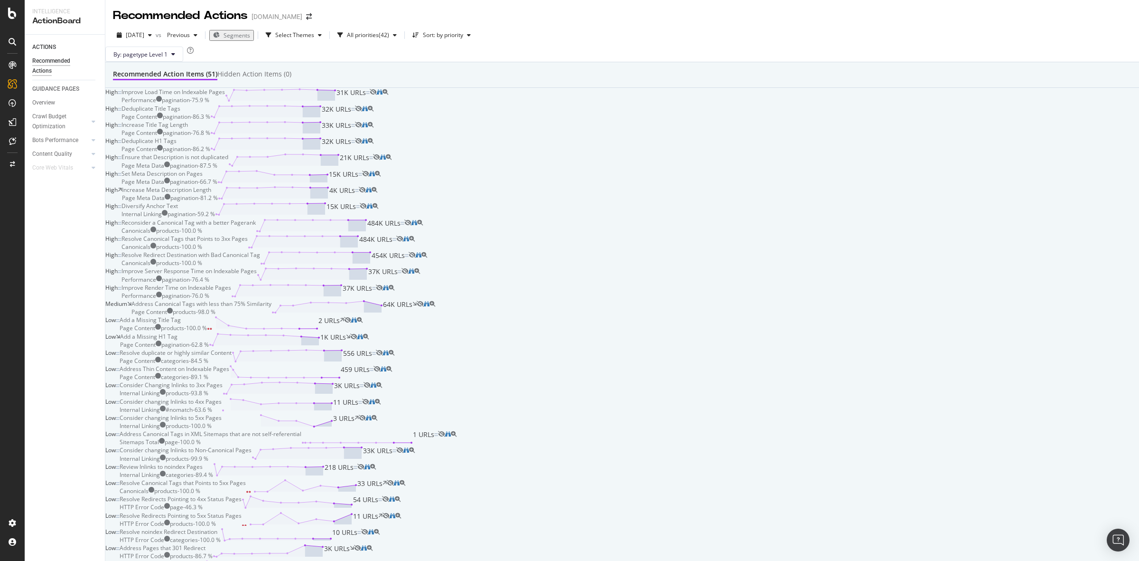
scroll to position [297, 0]
click at [341, 348] on div "Add a Missing H1 Tag Page Content pagination - 62.8 % 1K URLs" at bounding box center [235, 340] width 230 height 16
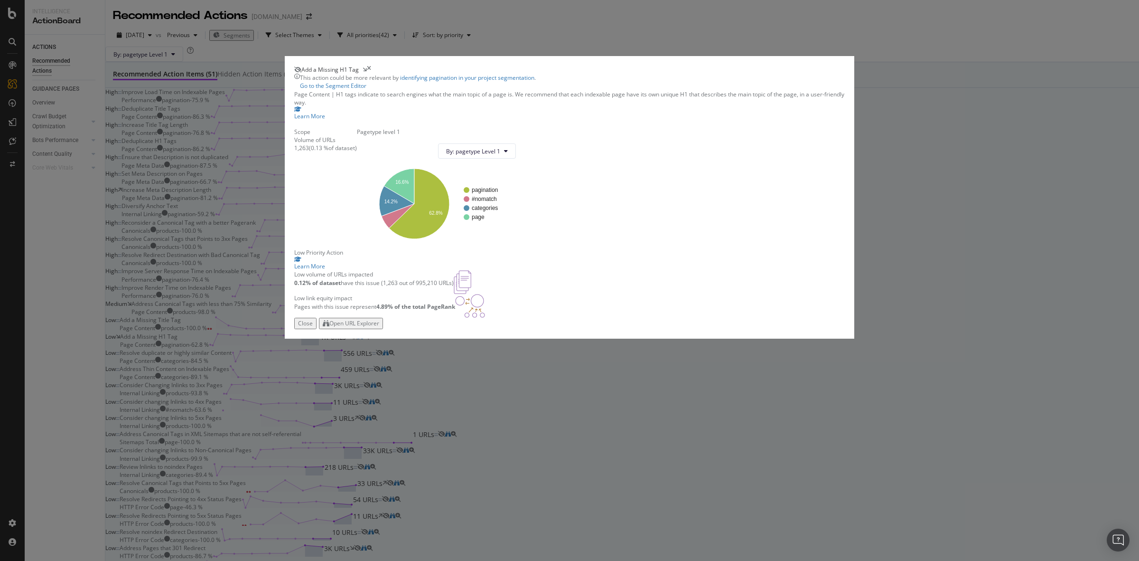
click at [379, 327] on div "Open URL Explorer" at bounding box center [354, 323] width 50 height 8
click at [371, 74] on div "times" at bounding box center [369, 69] width 4 height 8
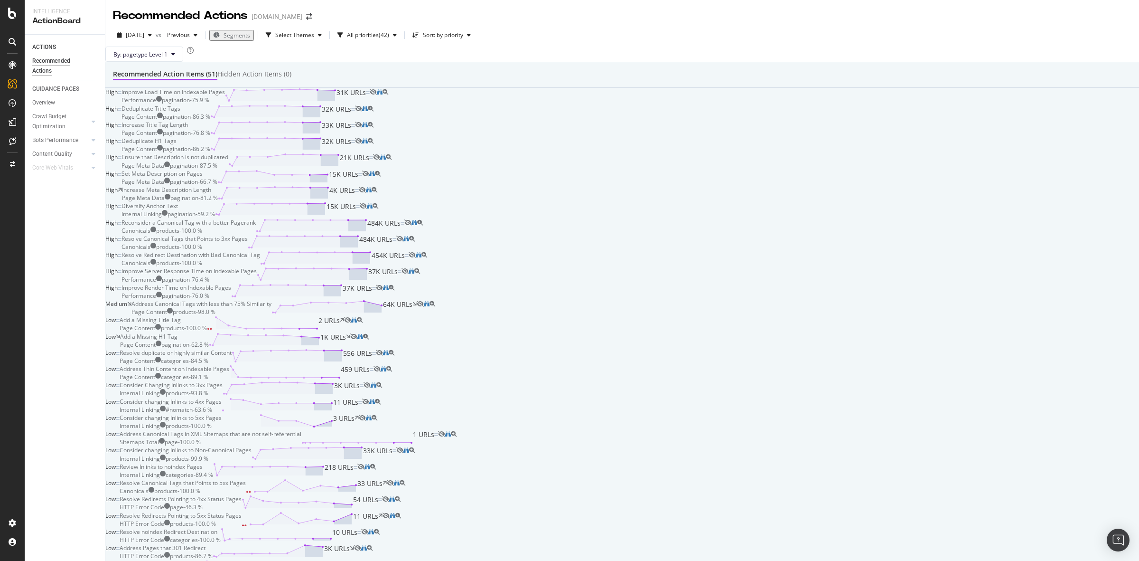
click at [77, 247] on div "ACTIONS Recommended Actions GUIDANCE PAGES Overview Crawl Budget Optimization L…" at bounding box center [65, 298] width 80 height 526
click at [664, 47] on div "By: pagetype Level 1" at bounding box center [622, 54] width 1034 height 15
click at [370, 104] on div "Improve Load Time on Indexable Pages Performance pagination - 75.9 % 31K URLs" at bounding box center [245, 96] width 248 height 16
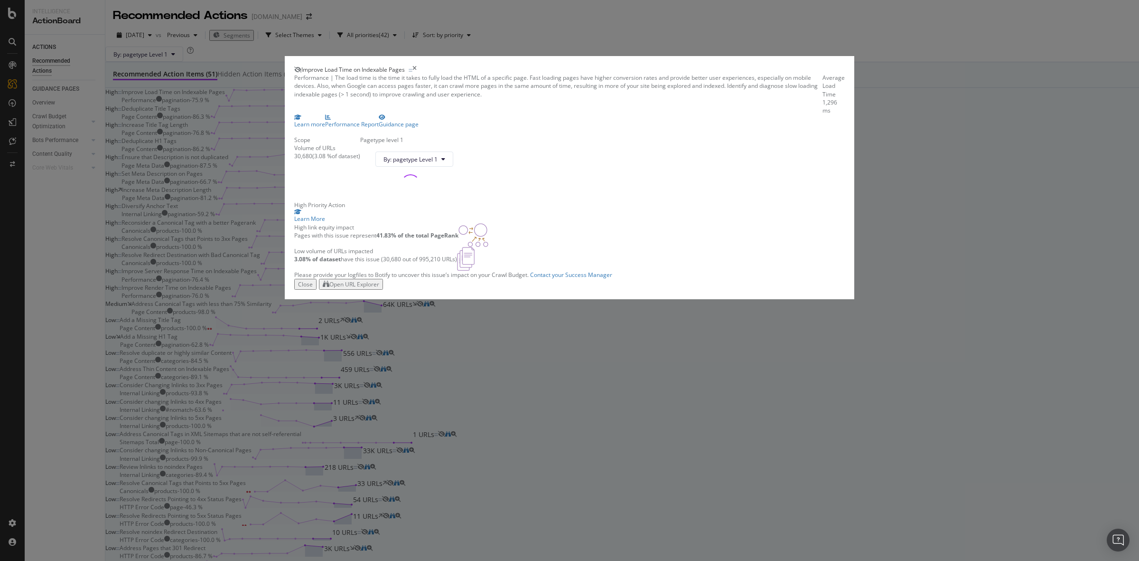
click at [379, 288] on div "Open URL Explorer" at bounding box center [354, 284] width 50 height 8
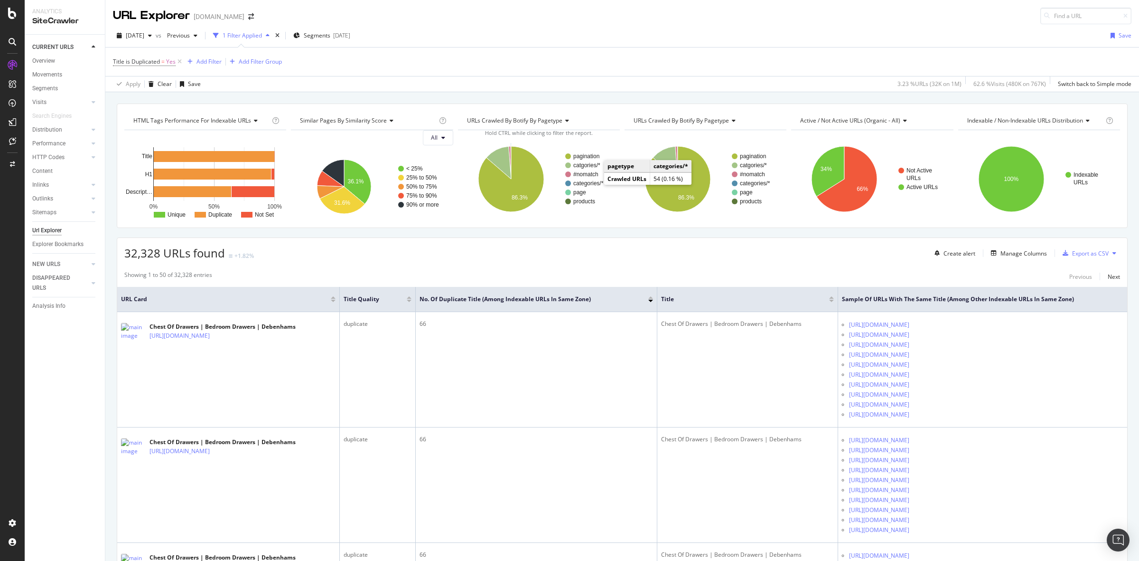
click at [589, 184] on text "categories/*" at bounding box center [588, 183] width 30 height 7
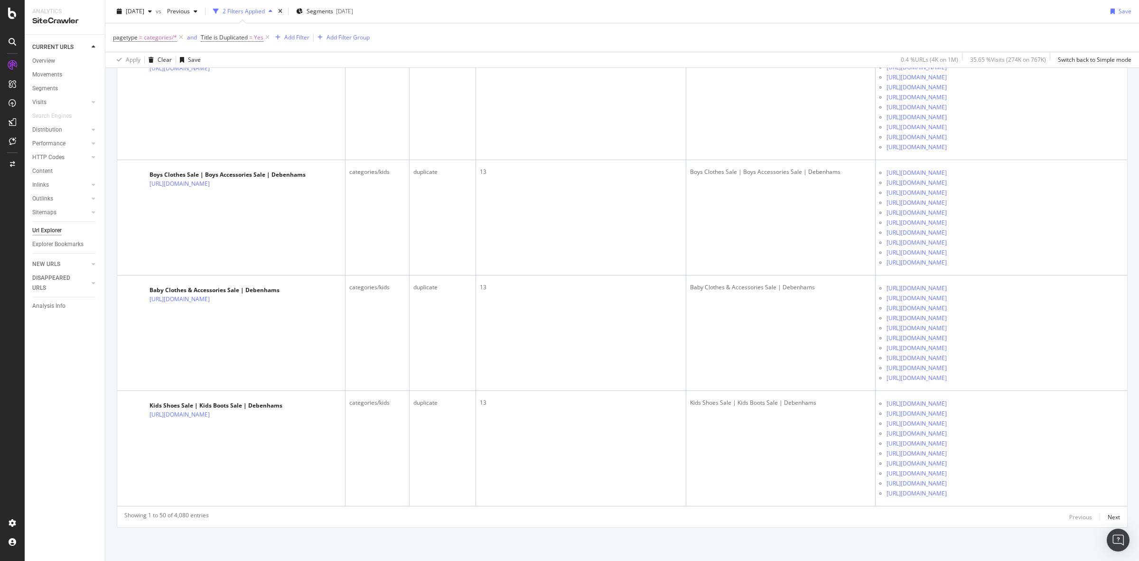
scroll to position [7488, 0]
drag, startPoint x: 1104, startPoint y: 514, endPoint x: 681, endPoint y: 335, distance: 459.3
click at [1108, 514] on div "Next" at bounding box center [1114, 517] width 12 height 8
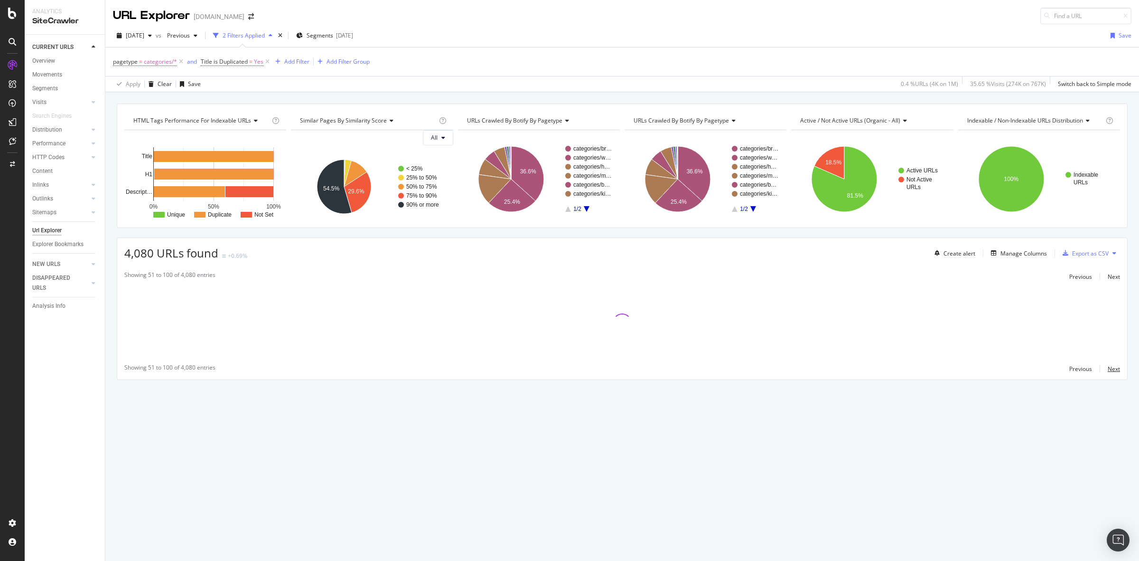
scroll to position [0, 0]
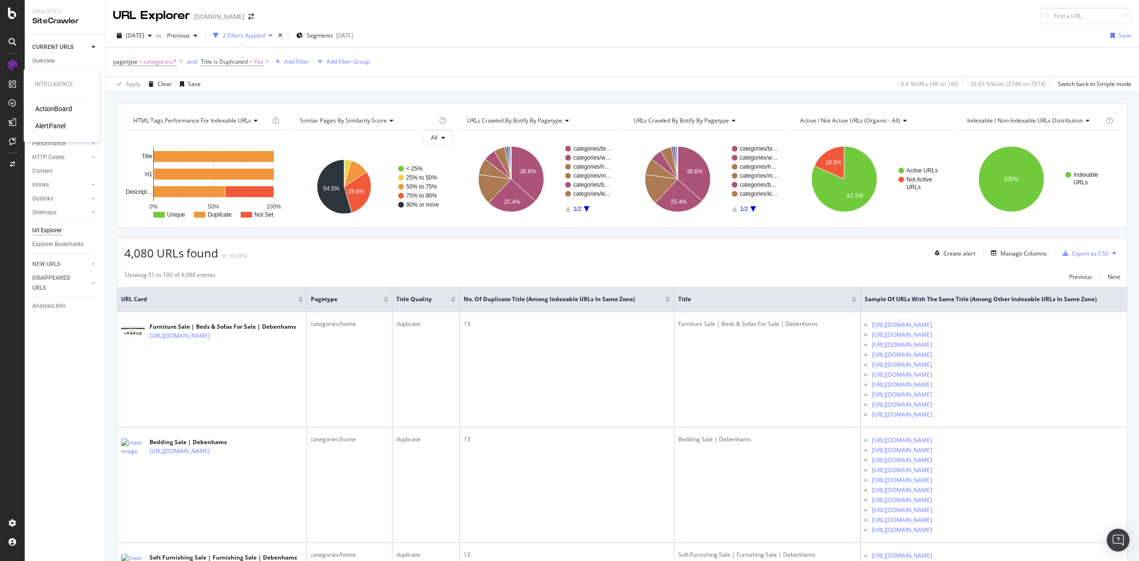
click at [50, 108] on div "ActionBoard" at bounding box center [53, 108] width 37 height 9
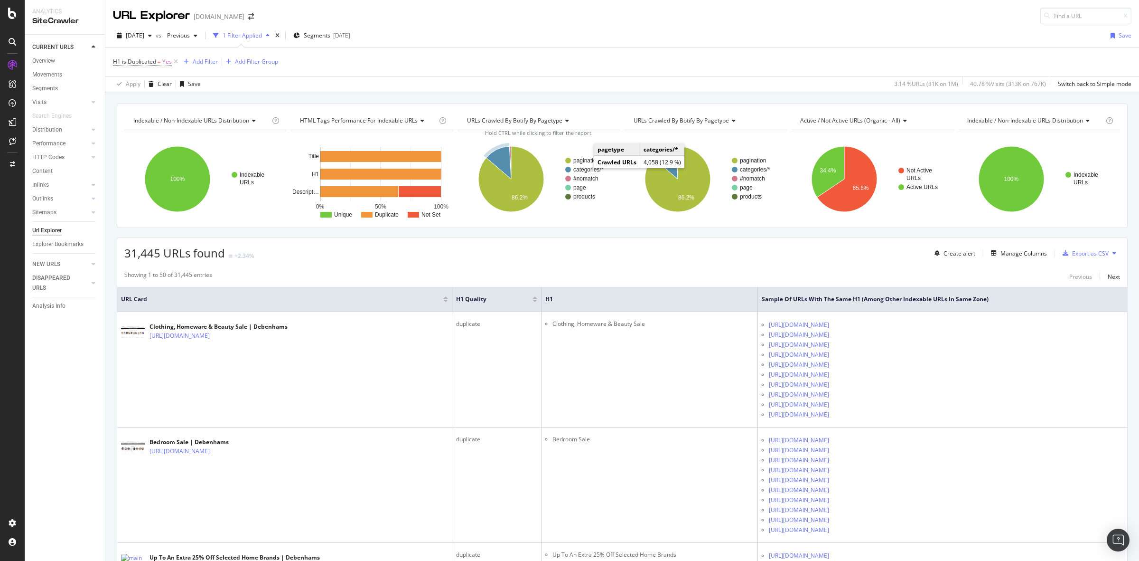
click at [587, 170] on text "categories/*" at bounding box center [588, 169] width 30 height 7
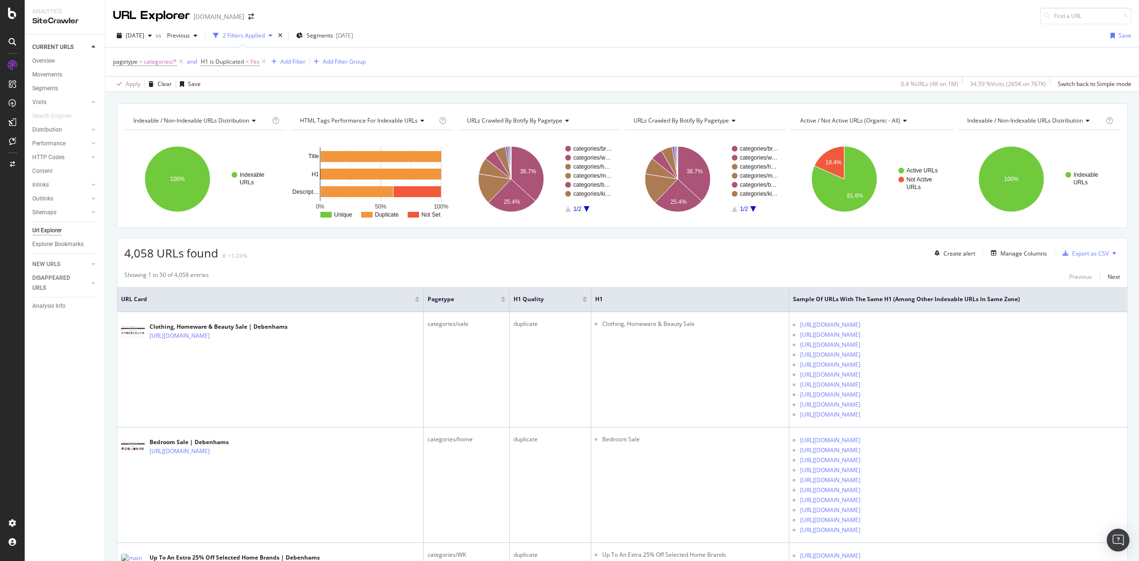
click at [606, 87] on div "Apply Clear Save 0.4 % URLs ( 4K on 1M ) 34.59 % Visits ( 265K on 767K ) Switch…" at bounding box center [622, 84] width 1034 height 16
click at [441, 253] on div "4,058 URLs found +1.24% Create alert Manage Columns Export as CSV" at bounding box center [622, 249] width 1010 height 23
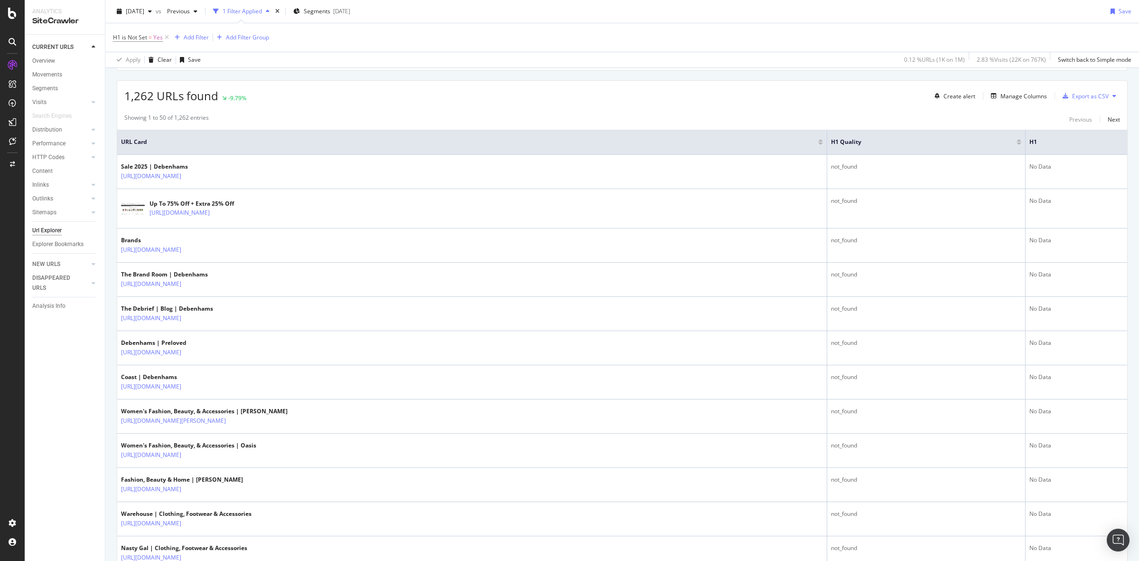
scroll to position [297, 0]
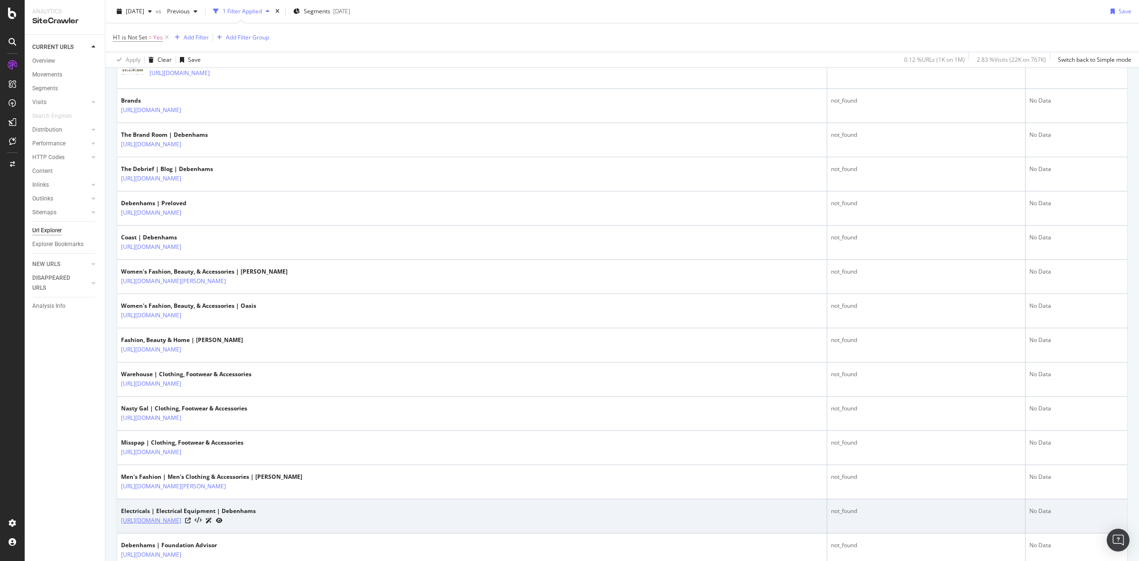
click at [181, 523] on link "https://www.debenhams.com/pages/electricals" at bounding box center [151, 519] width 60 height 9
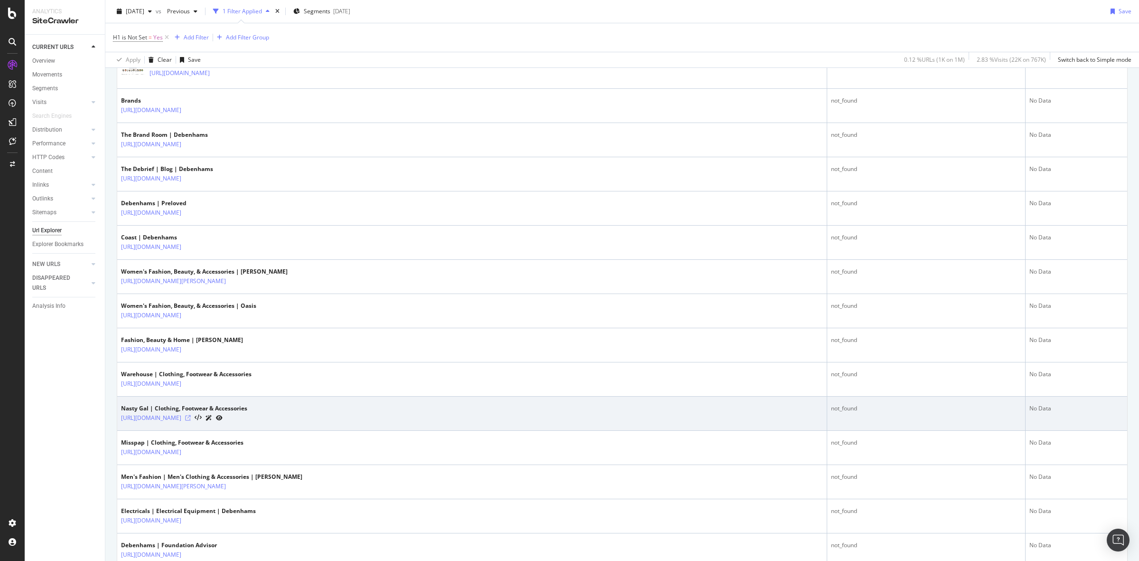
click at [191, 418] on icon at bounding box center [188, 418] width 6 height 6
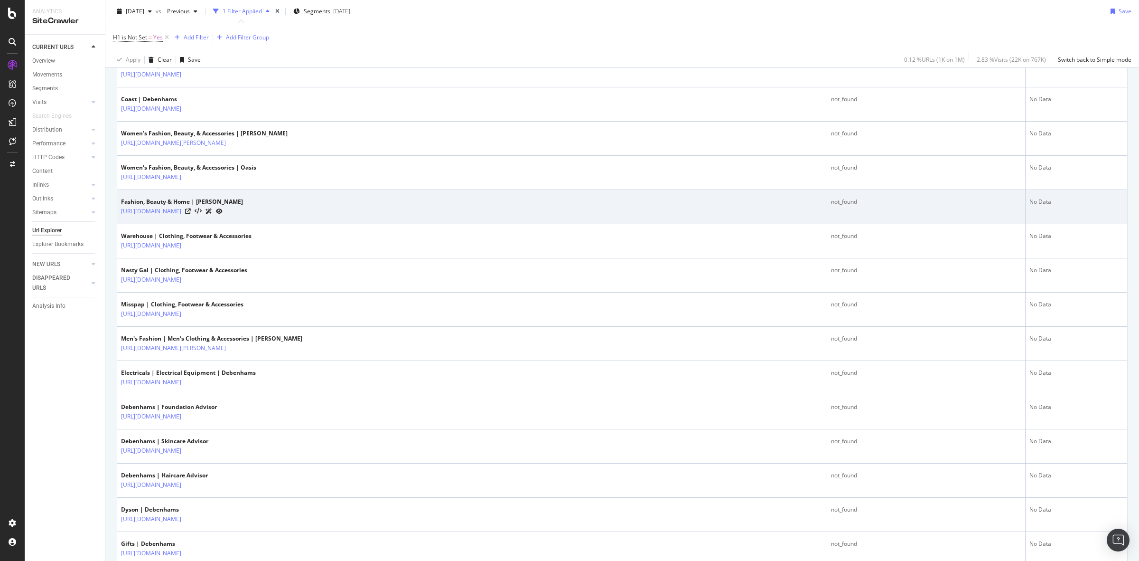
scroll to position [712, 0]
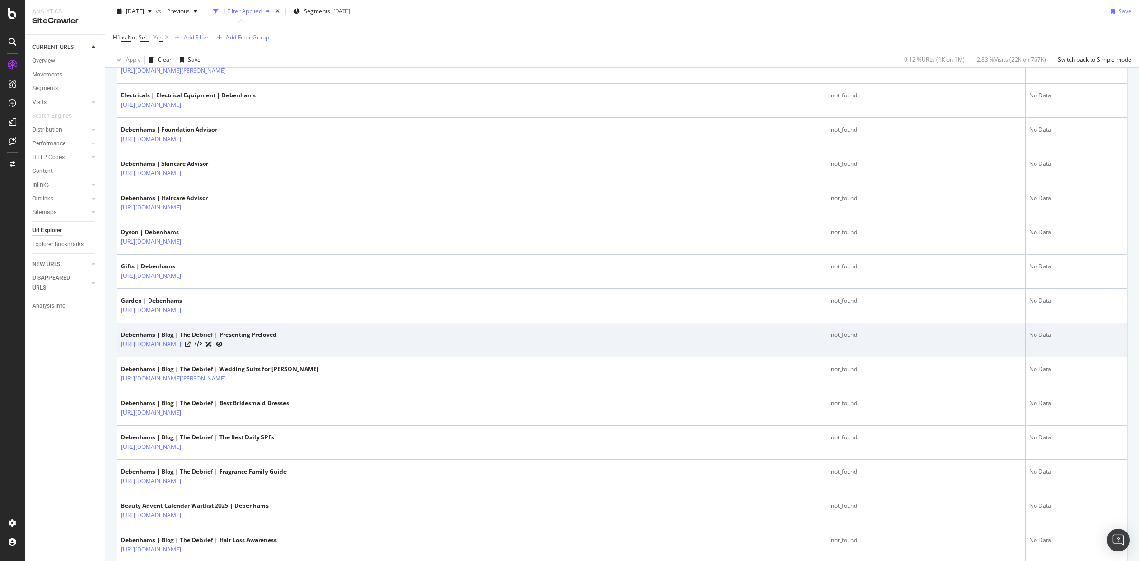
click at [181, 349] on link "https://www.debenhams.com/pages/the-debrief/fashion/everything-you-need-to-know…" at bounding box center [151, 343] width 60 height 9
click at [191, 345] on icon at bounding box center [188, 344] width 6 height 6
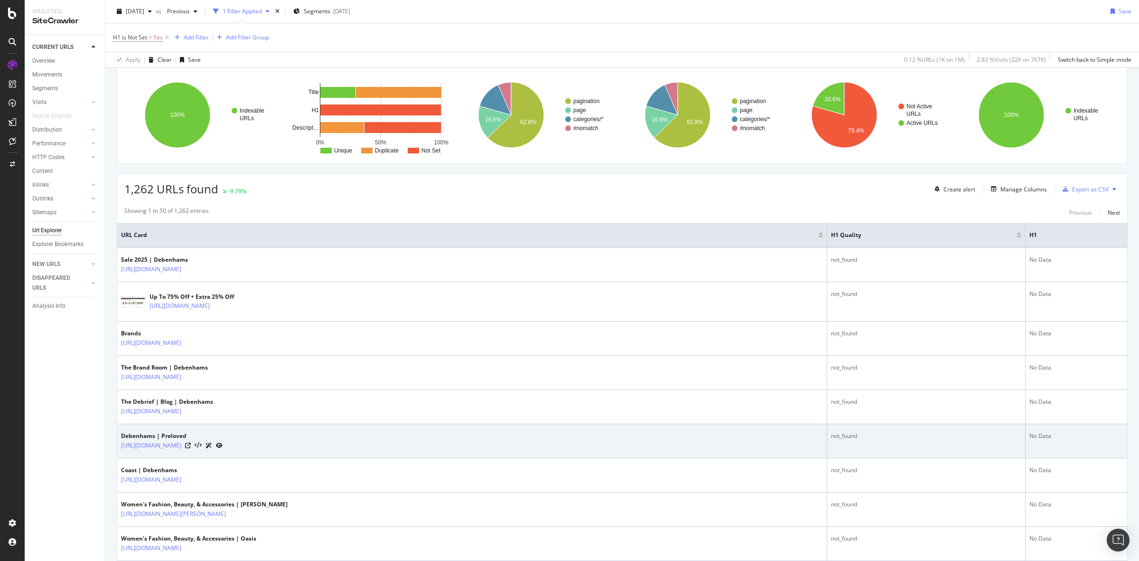
scroll to position [0, 0]
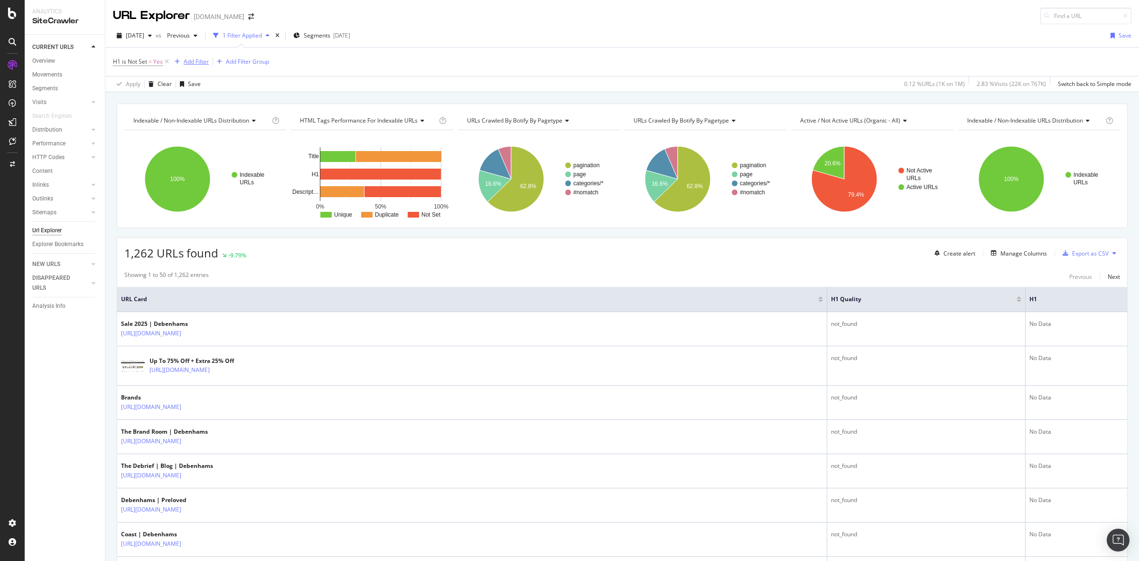
click at [192, 63] on div "Add Filter" at bounding box center [196, 61] width 25 height 8
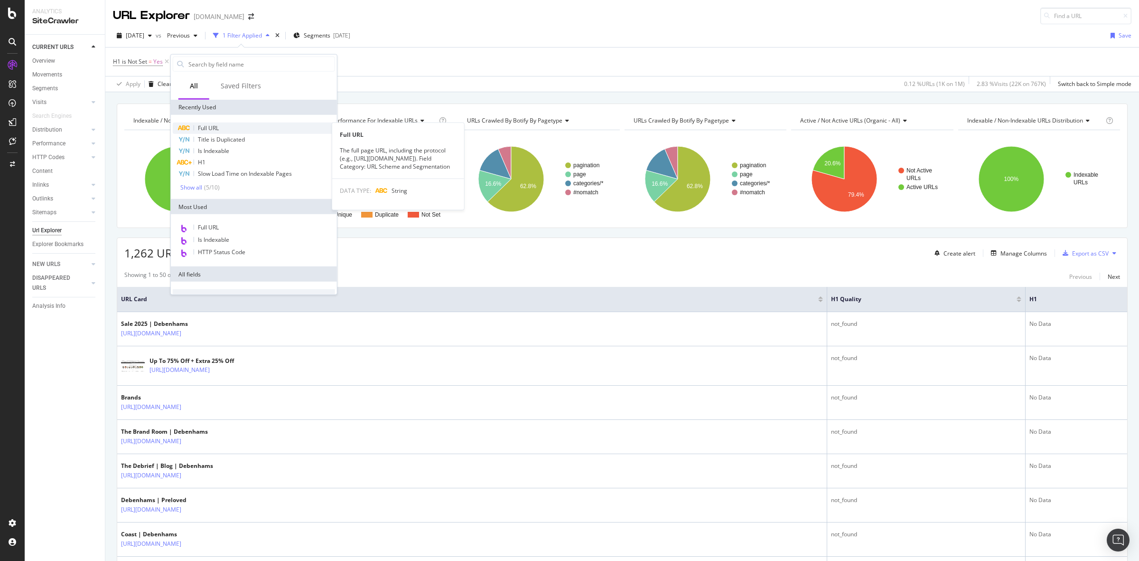
click at [216, 125] on span "Full URL" at bounding box center [208, 128] width 21 height 8
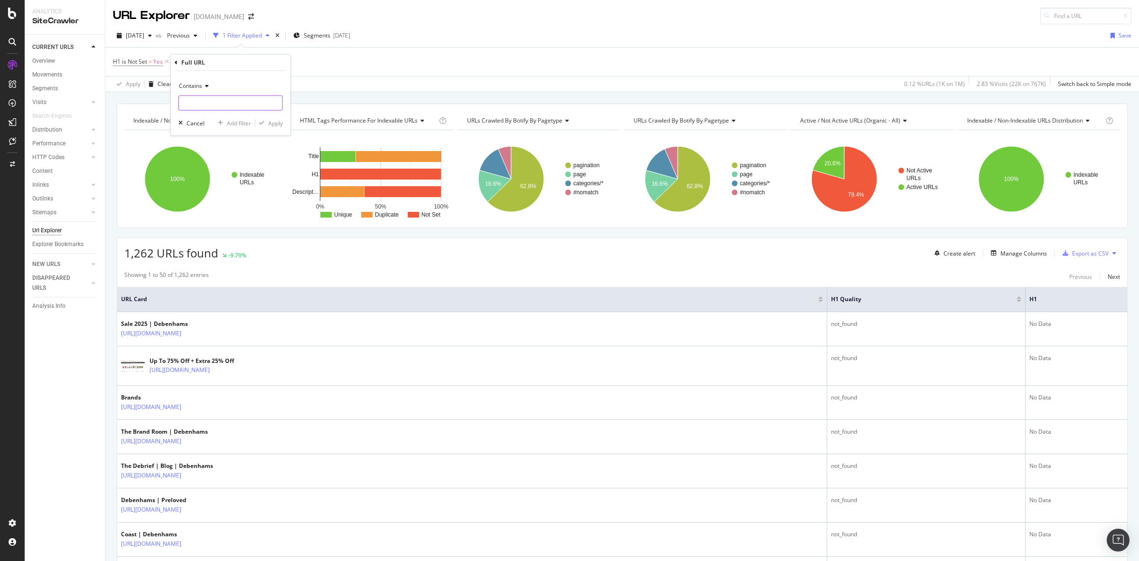
click at [216, 103] on input "text" at bounding box center [230, 102] width 103 height 15
type input "the-debrief"
click at [273, 122] on div "Apply" at bounding box center [275, 123] width 15 height 8
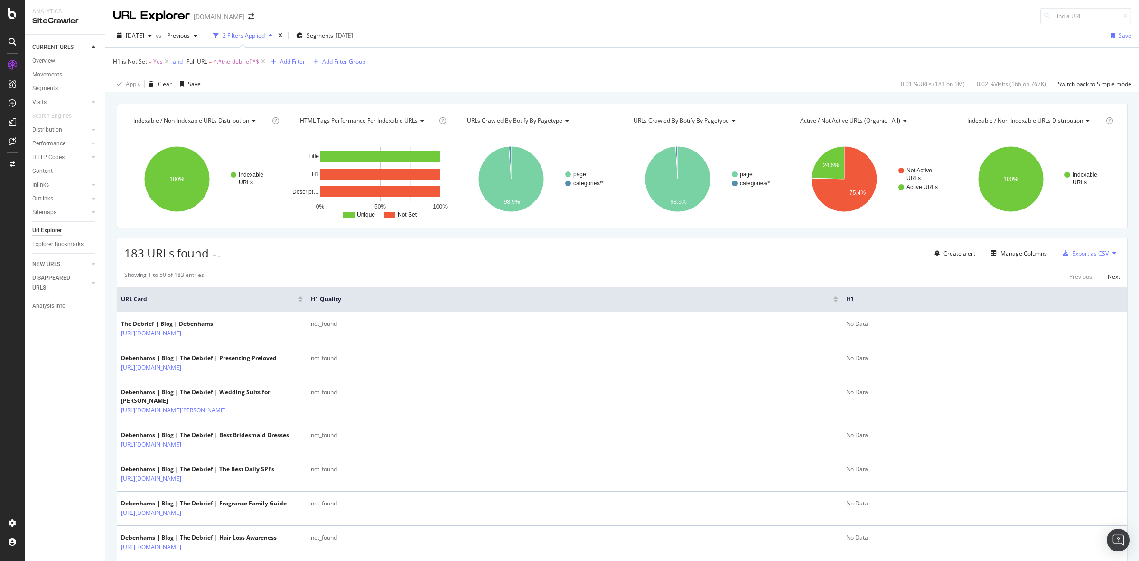
click at [459, 248] on div "183 URLs found - Create alert Manage Columns Export as CSV" at bounding box center [622, 249] width 1010 height 23
click at [500, 261] on div "183 URLs found - Create alert Manage Columns Export as CSV" at bounding box center [622, 249] width 1010 height 23
click at [539, 55] on div "H1 is Not Set = Yes and Full URL = ^.*the-debrief.*$ Add Filter Add Filter Group" at bounding box center [622, 61] width 1018 height 28
